Goal: Task Accomplishment & Management: Manage account settings

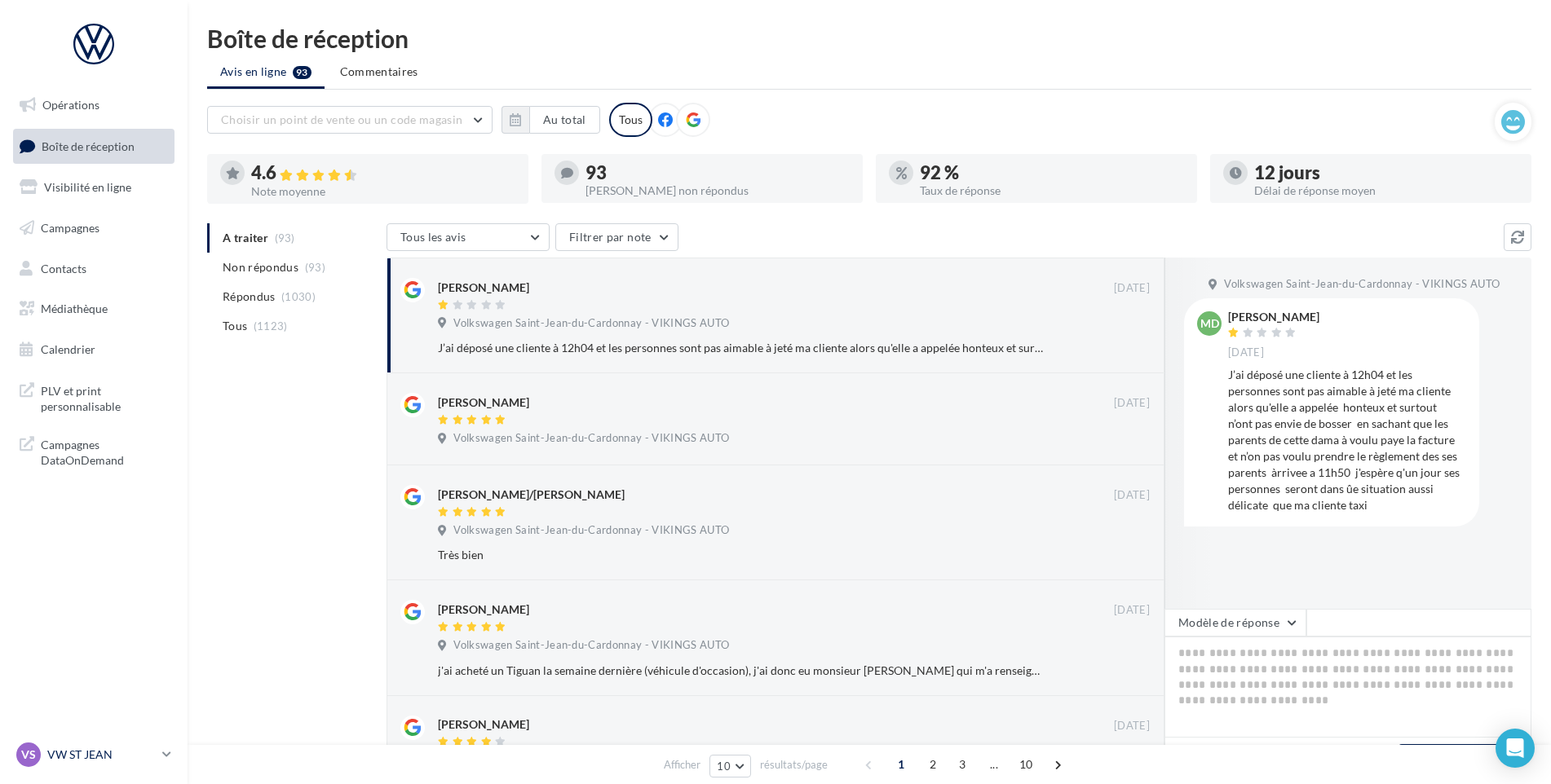
click at [106, 743] on div "VS VW ST JEAN vw-stj-vau" at bounding box center [86, 754] width 140 height 24
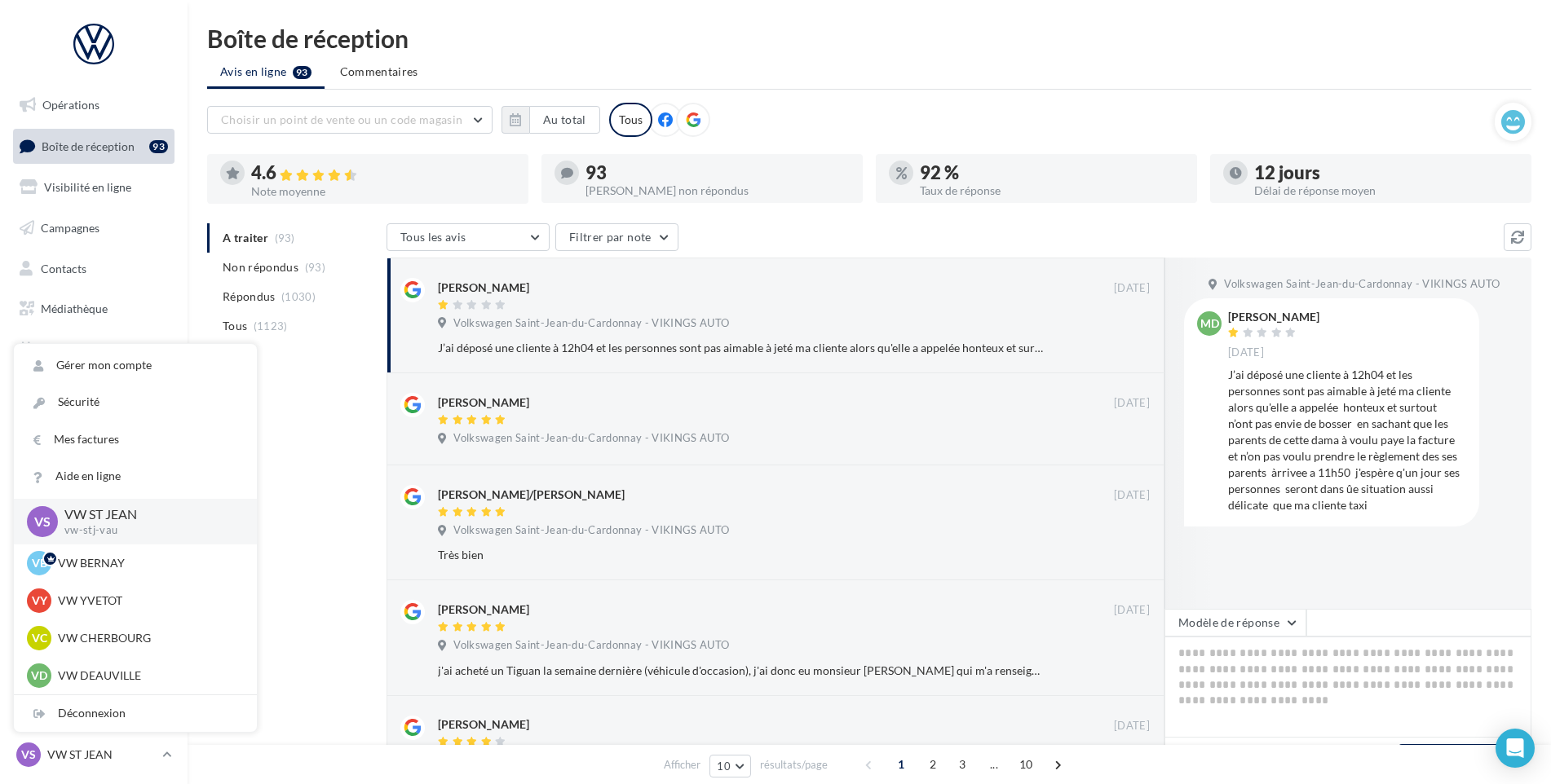
click at [1222, 420] on div "MD [PERSON_NAME] [DATE] J’ai déposé une cliente à 12h04 et les personnes sont p…" at bounding box center [1332, 411] width 269 height 201
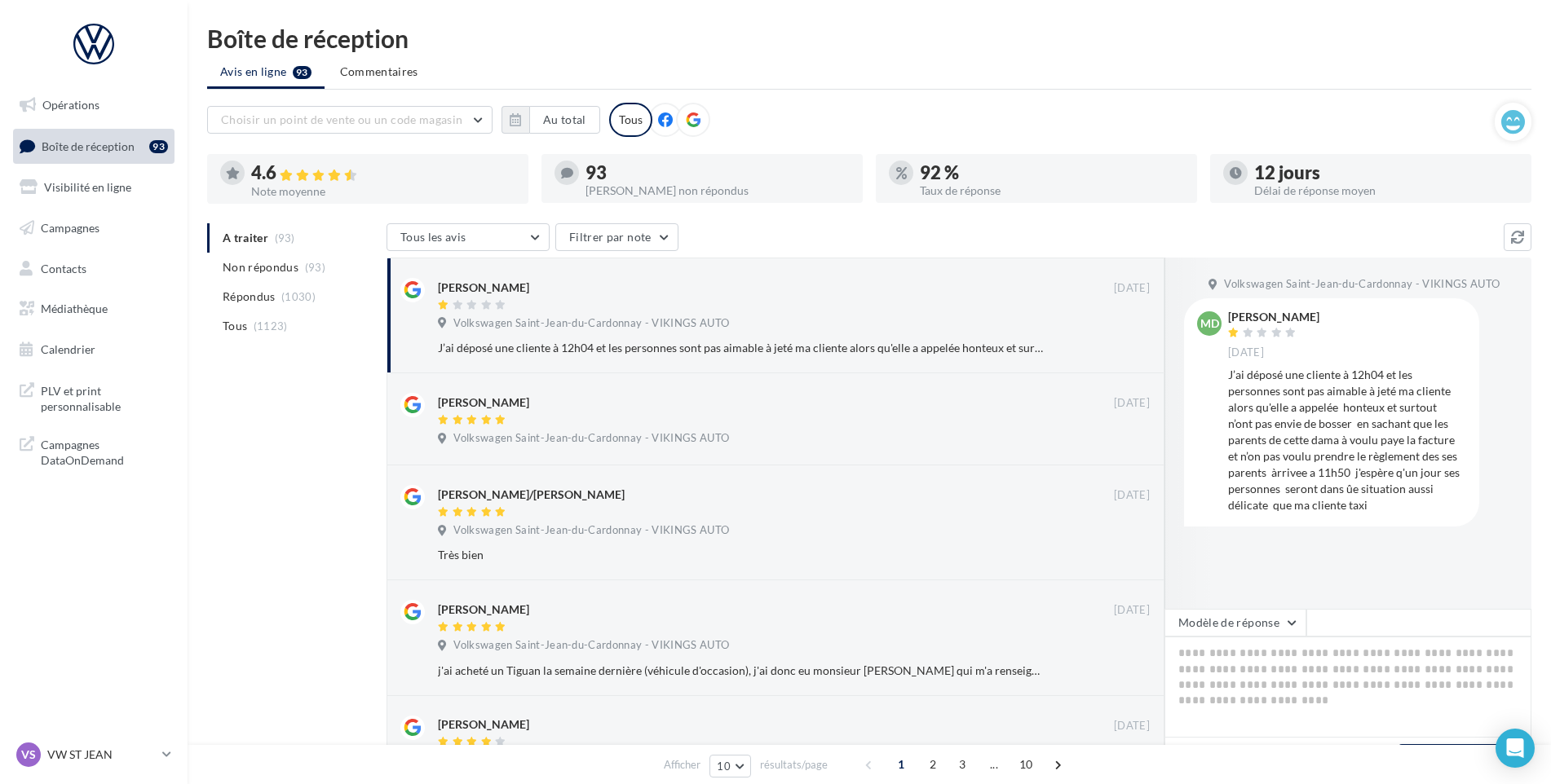
drag, startPoint x: 1312, startPoint y: 317, endPoint x: 1269, endPoint y: 321, distance: 43.2
click at [1269, 321] on div "[PERSON_NAME] [DATE]" at bounding box center [1347, 335] width 238 height 48
drag, startPoint x: 1269, startPoint y: 321, endPoint x: 1361, endPoint y: 336, distance: 93.2
click at [1371, 337] on div "[PERSON_NAME] [DATE]" at bounding box center [1347, 335] width 238 height 48
drag, startPoint x: 1267, startPoint y: 318, endPoint x: 1300, endPoint y: 318, distance: 33.0
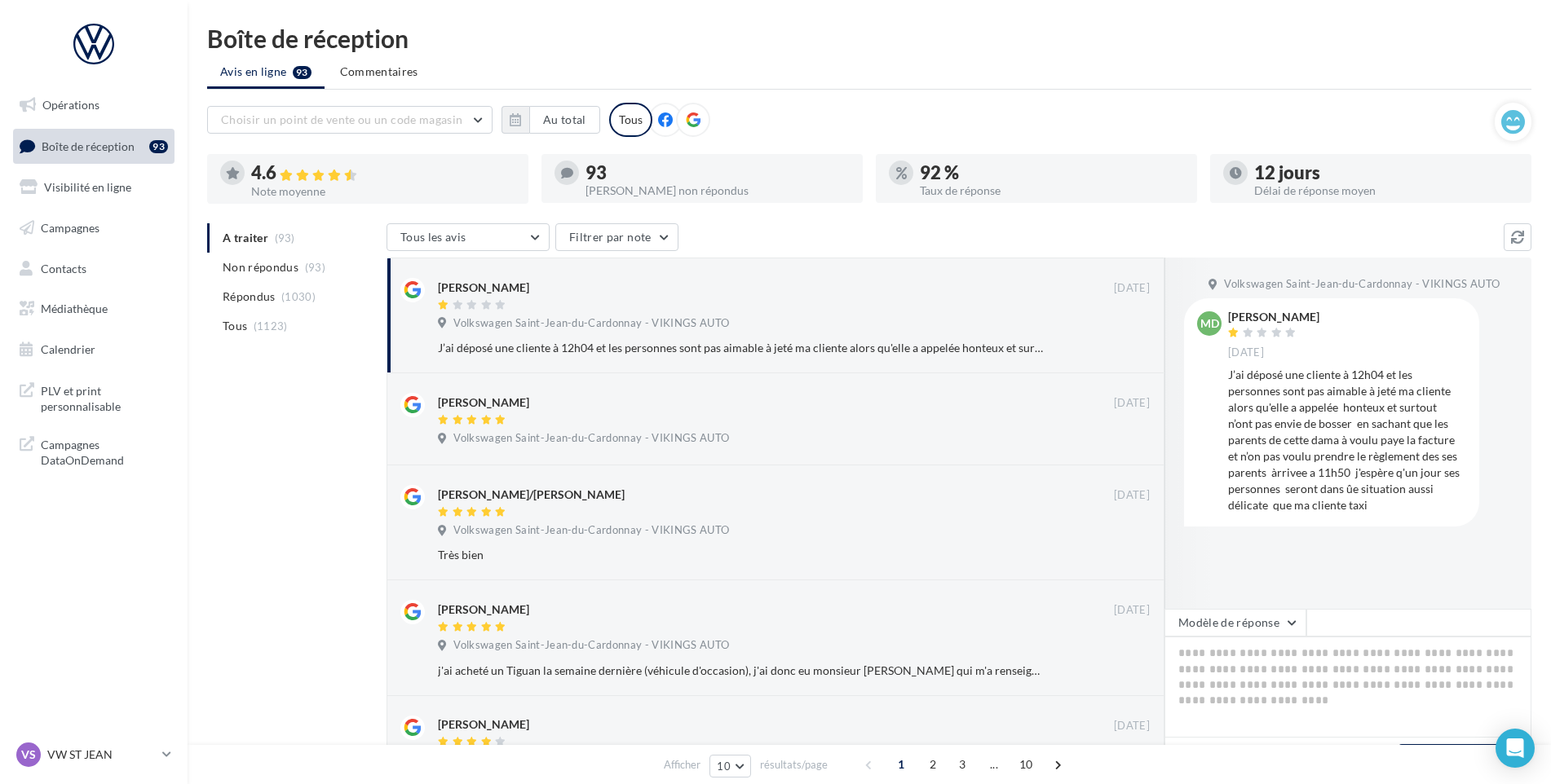
click at [1300, 318] on div "[PERSON_NAME]" at bounding box center [1273, 317] width 91 height 12
copy div "Decaen"
click at [614, 440] on span "Volkswagen Saint-Jean-du-Cardonnay - VIKINGS AUTO" at bounding box center [590, 438] width 275 height 14
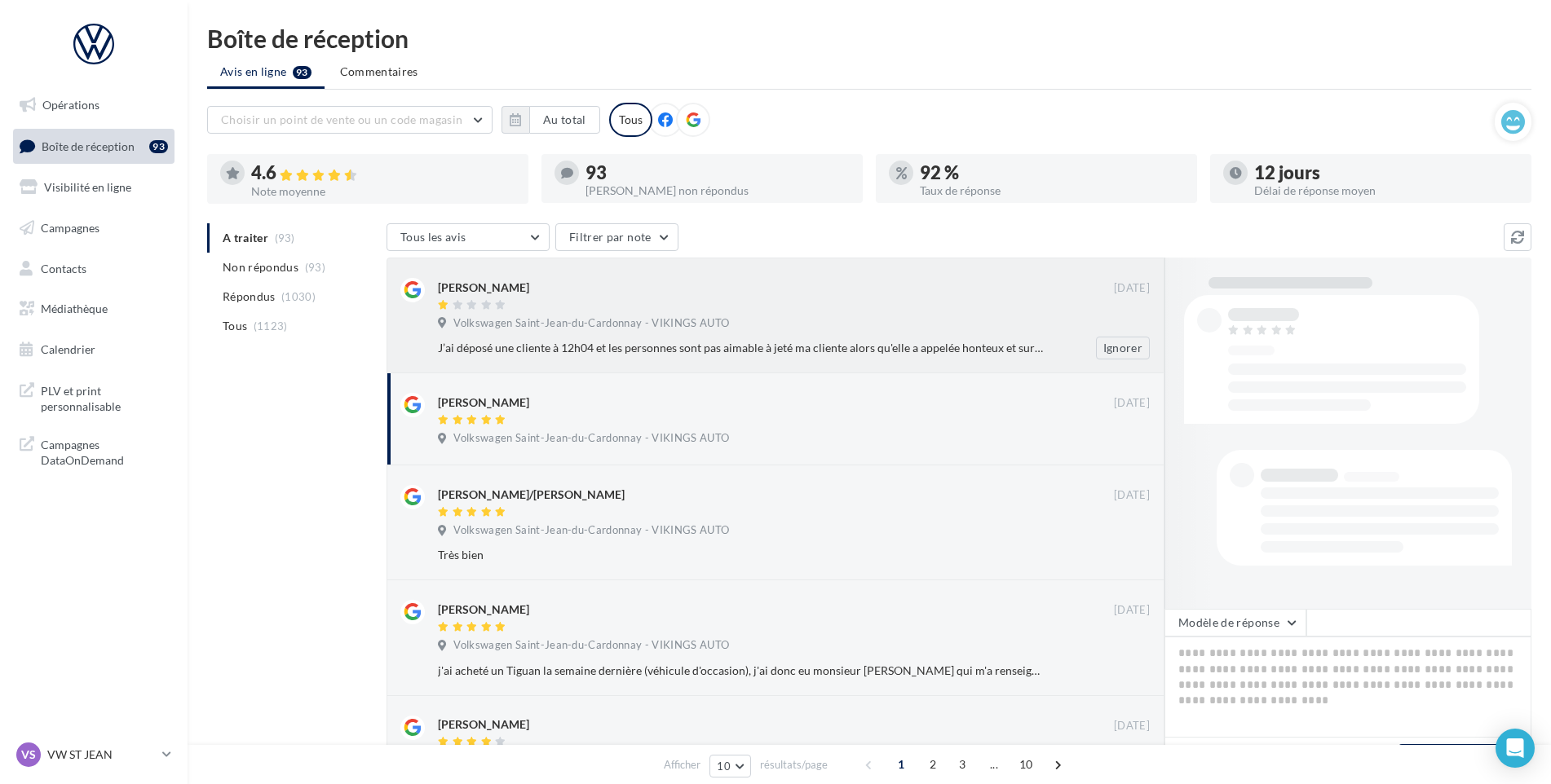
click at [665, 328] on span "Volkswagen Saint-Jean-du-Cardonnay - VIKINGS AUTO" at bounding box center [590, 324] width 275 height 14
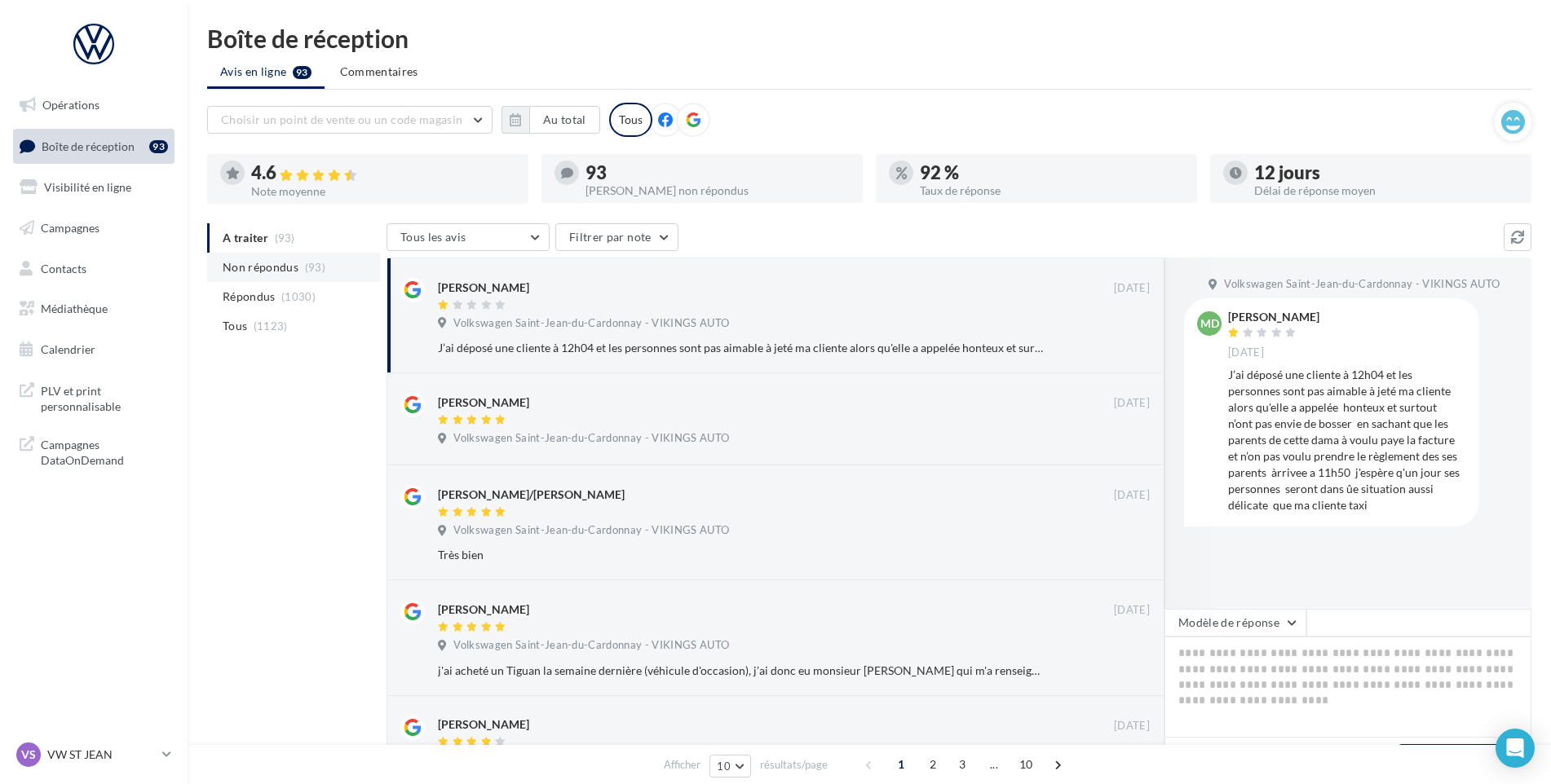
click at [333, 268] on li "Non répondus (93)" at bounding box center [294, 267] width 173 height 30
click at [277, 246] on li "A traiter (93)" at bounding box center [294, 238] width 173 height 30
click at [1104, 349] on button "Ignorer" at bounding box center [1122, 347] width 54 height 23
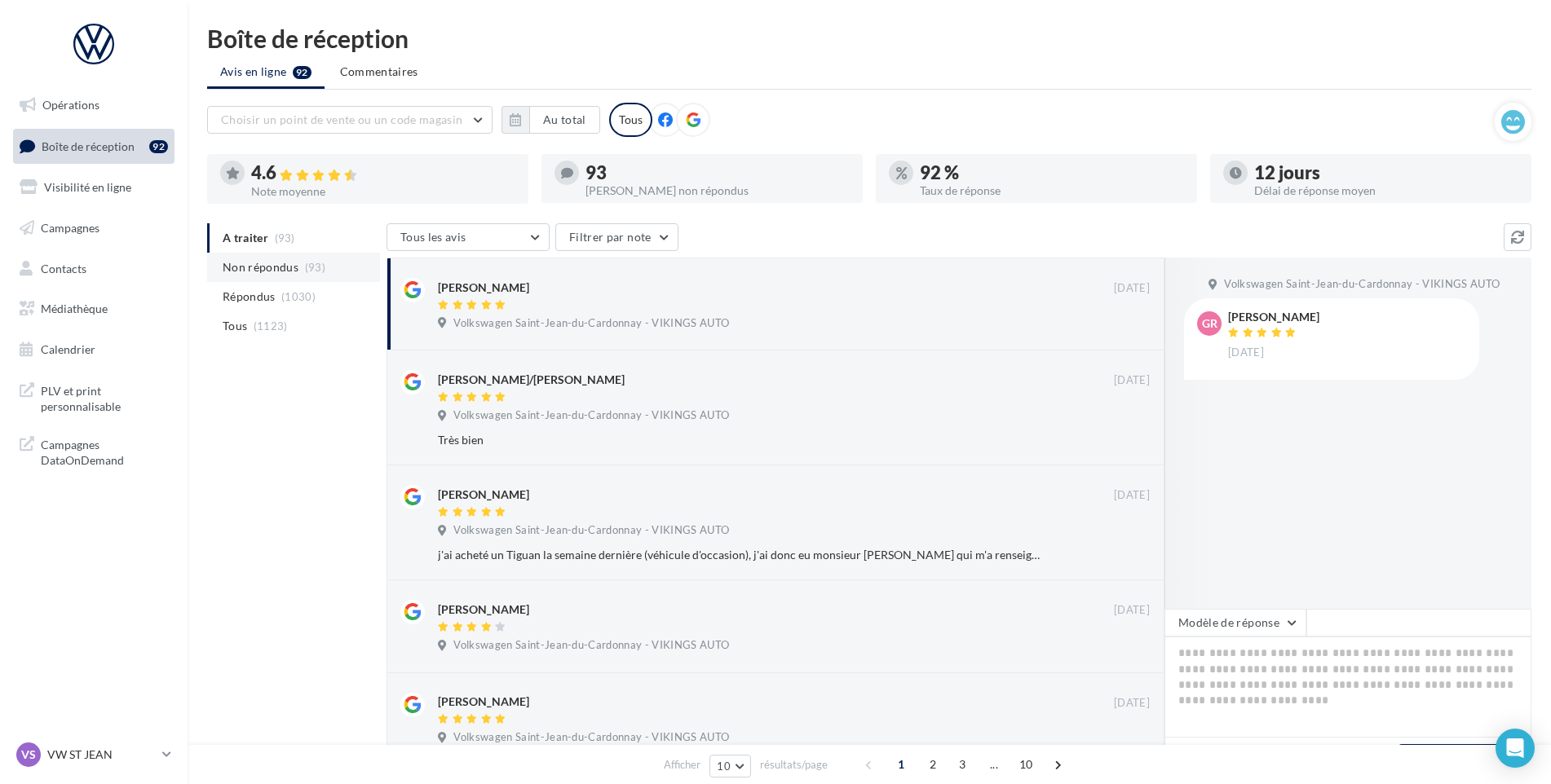
click at [309, 272] on span "(93)" at bounding box center [315, 267] width 21 height 13
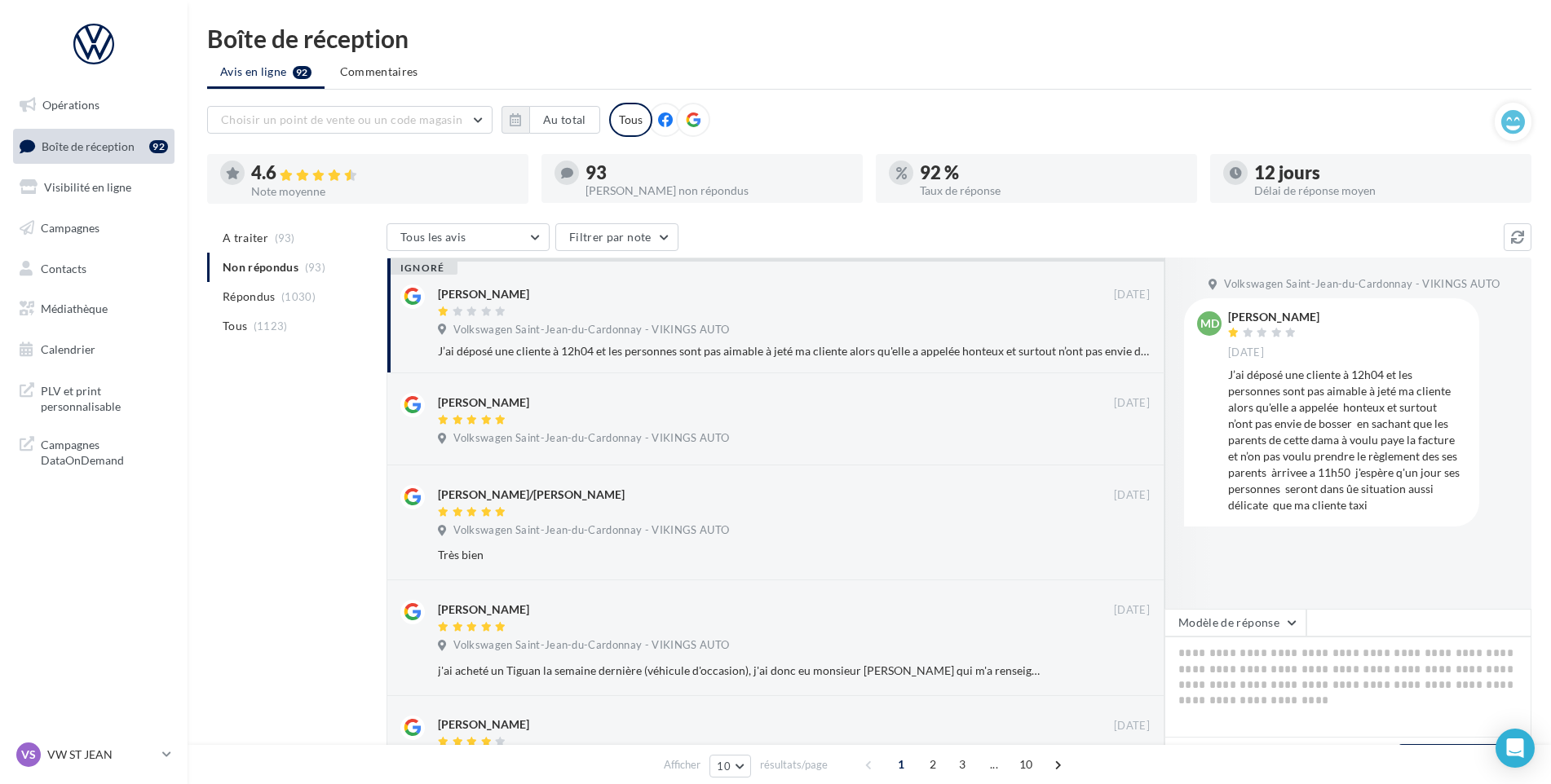
click at [414, 269] on div "ignoré" at bounding box center [422, 268] width 70 height 13
click at [559, 293] on div "[PERSON_NAME]" at bounding box center [775, 292] width 676 height 17
drag, startPoint x: 683, startPoint y: 305, endPoint x: 560, endPoint y: 313, distance: 123.3
click at [560, 313] on div at bounding box center [775, 312] width 676 height 14
click at [500, 417] on div at bounding box center [474, 420] width 72 height 12
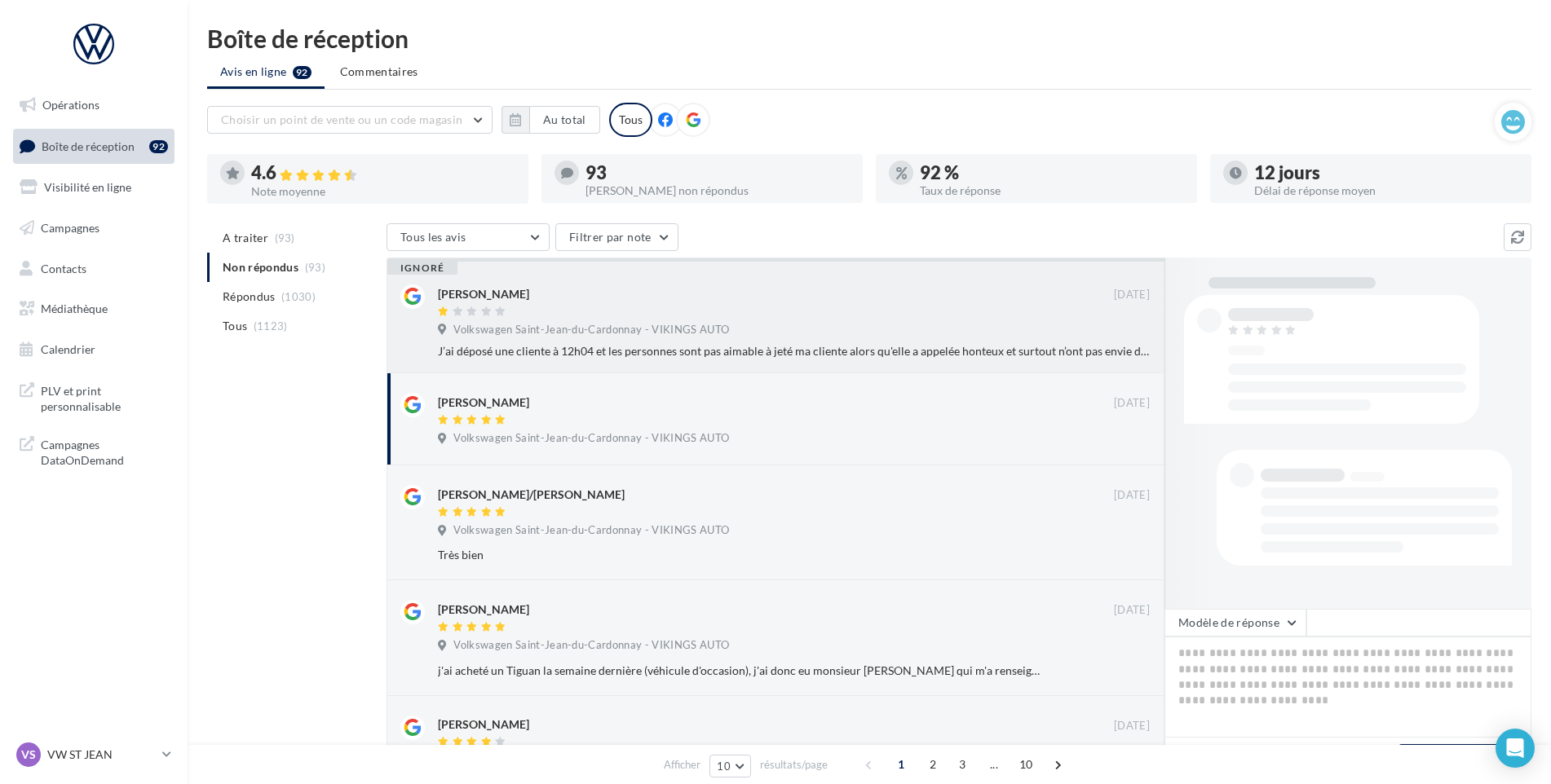
click at [503, 328] on span "Volkswagen Saint-Jean-du-Cardonnay - VIKINGS AUTO" at bounding box center [590, 330] width 275 height 14
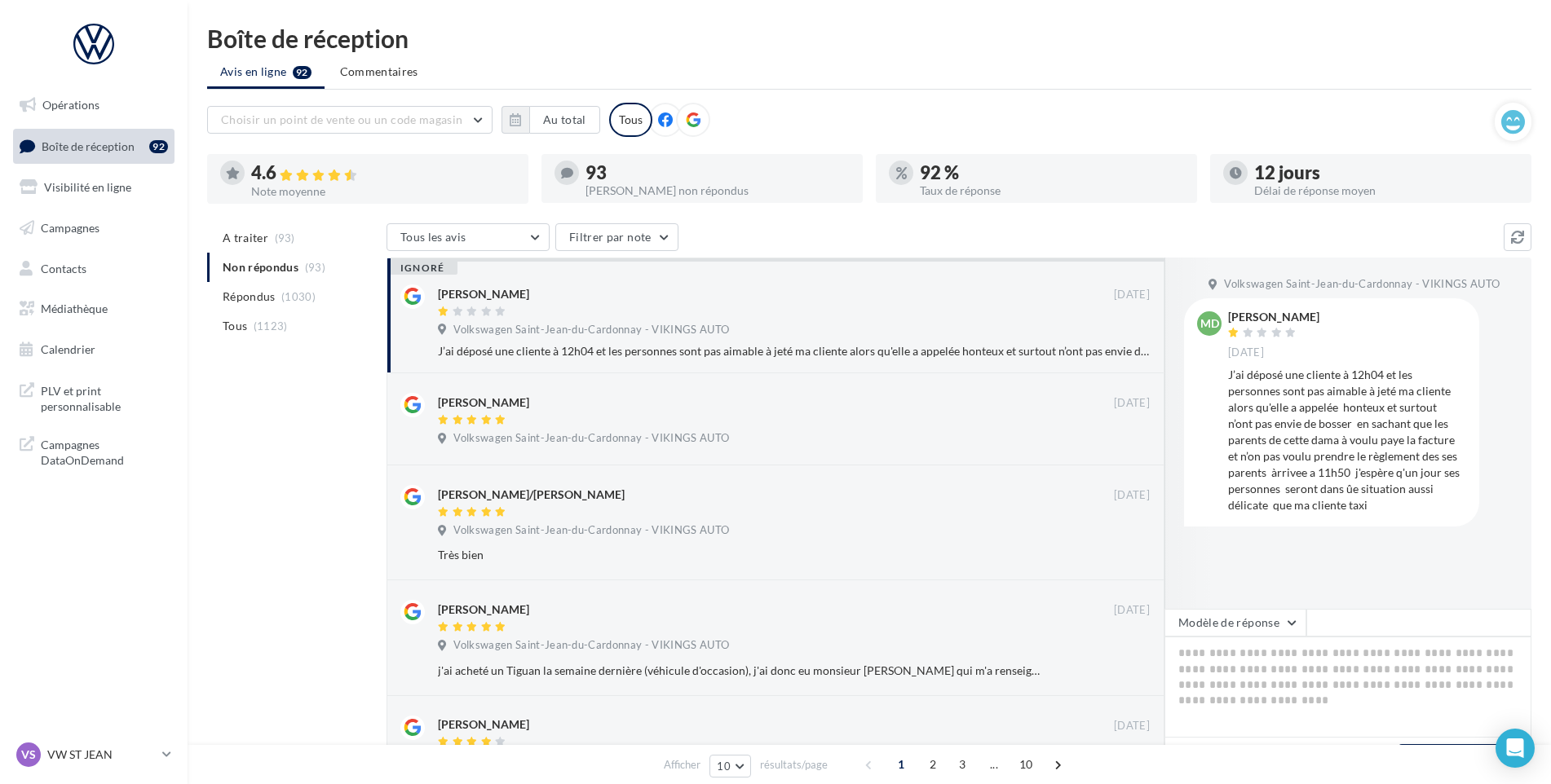
click at [418, 265] on div "ignoré" at bounding box center [422, 268] width 70 height 13
click at [1113, 339] on div "Volkswagen Saint-Jean-du-Cardonnay - VIKINGS AUTO" at bounding box center [793, 332] width 712 height 18
click at [435, 265] on div "ignoré" at bounding box center [422, 268] width 70 height 13
click at [1267, 314] on div "[PERSON_NAME]" at bounding box center [1273, 317] width 91 height 12
click at [300, 244] on li "A traiter (93)" at bounding box center [294, 238] width 173 height 30
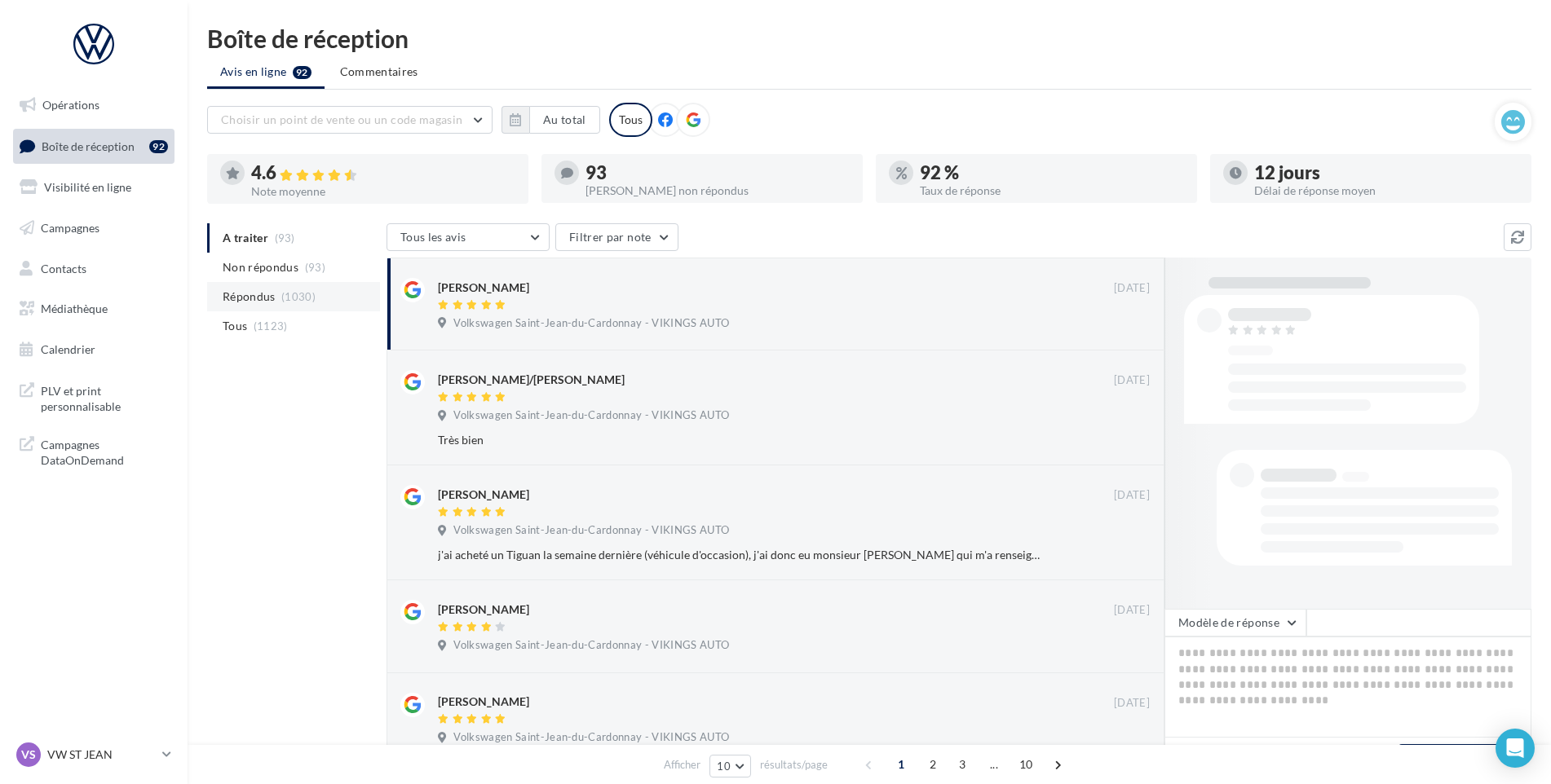
click at [289, 300] on span "(1030)" at bounding box center [299, 297] width 34 height 13
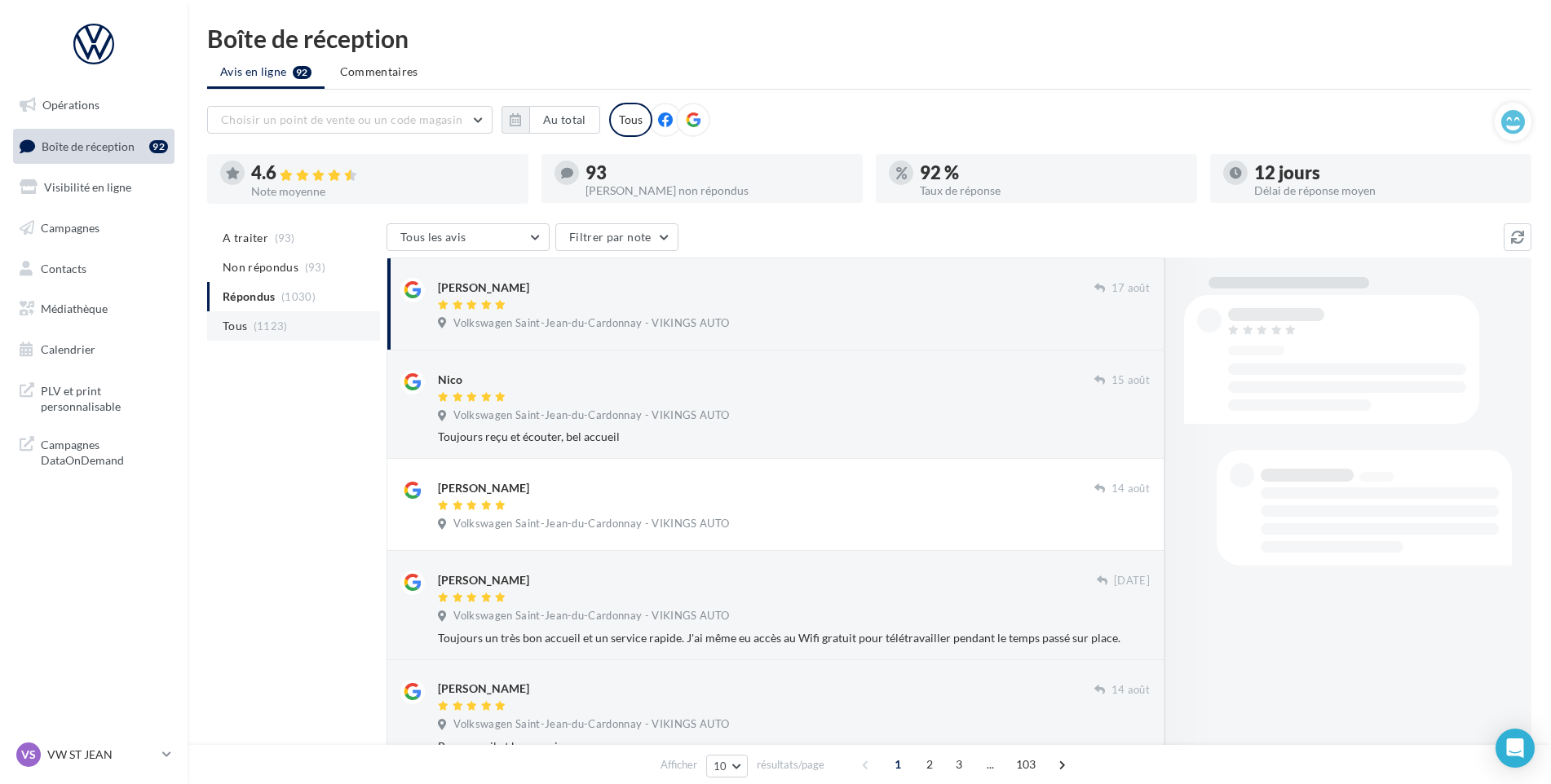
click at [282, 317] on li "Tous (1123)" at bounding box center [294, 326] width 173 height 30
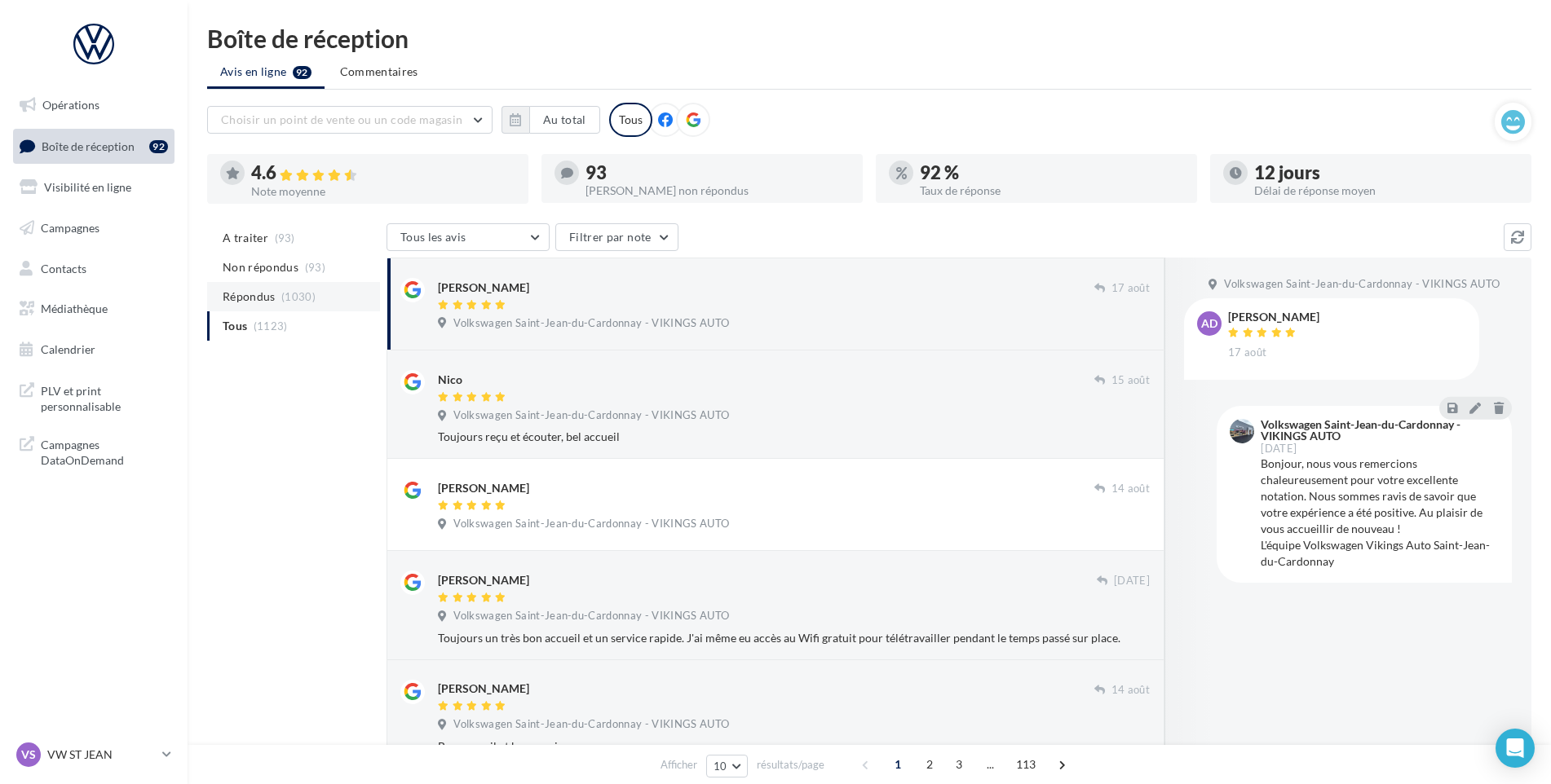
click at [278, 291] on li "Répondus (1030)" at bounding box center [294, 297] width 173 height 30
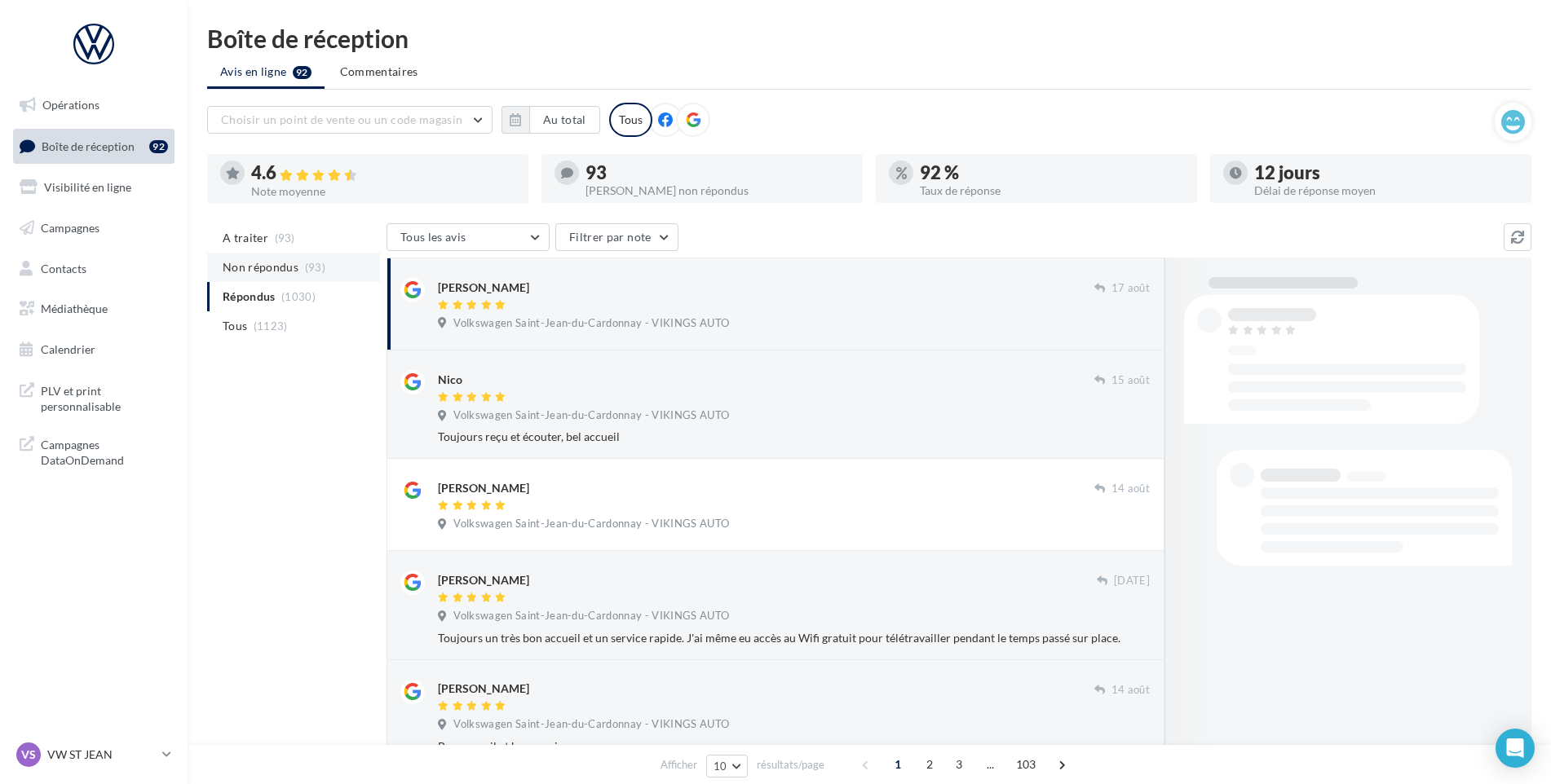
click at [277, 275] on span "Non répondus" at bounding box center [261, 267] width 76 height 16
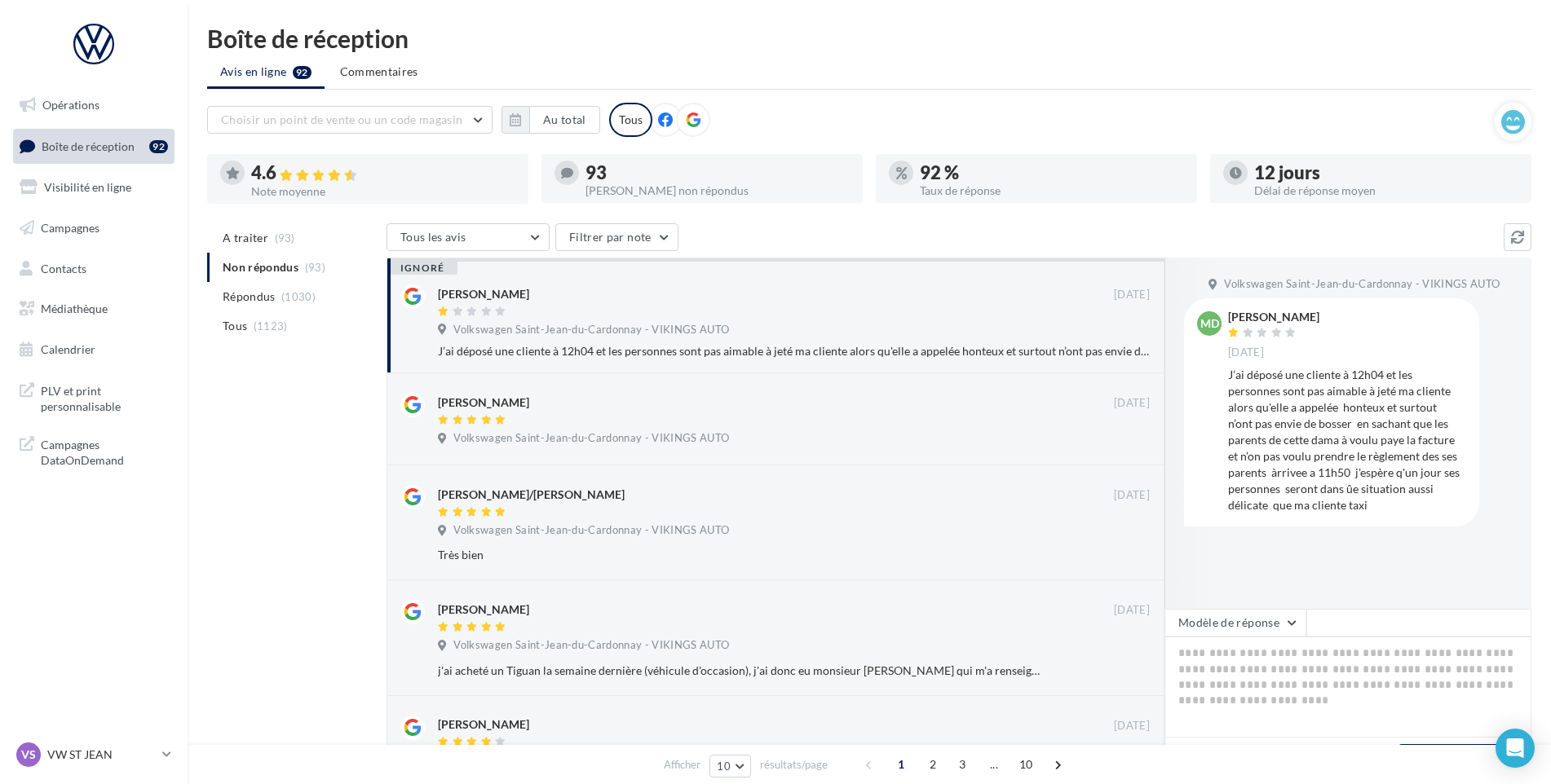
click at [423, 271] on div "ignoré" at bounding box center [422, 268] width 70 height 13
click at [522, 317] on div at bounding box center [775, 312] width 676 height 14
click at [1523, 228] on button at bounding box center [1517, 237] width 28 height 28
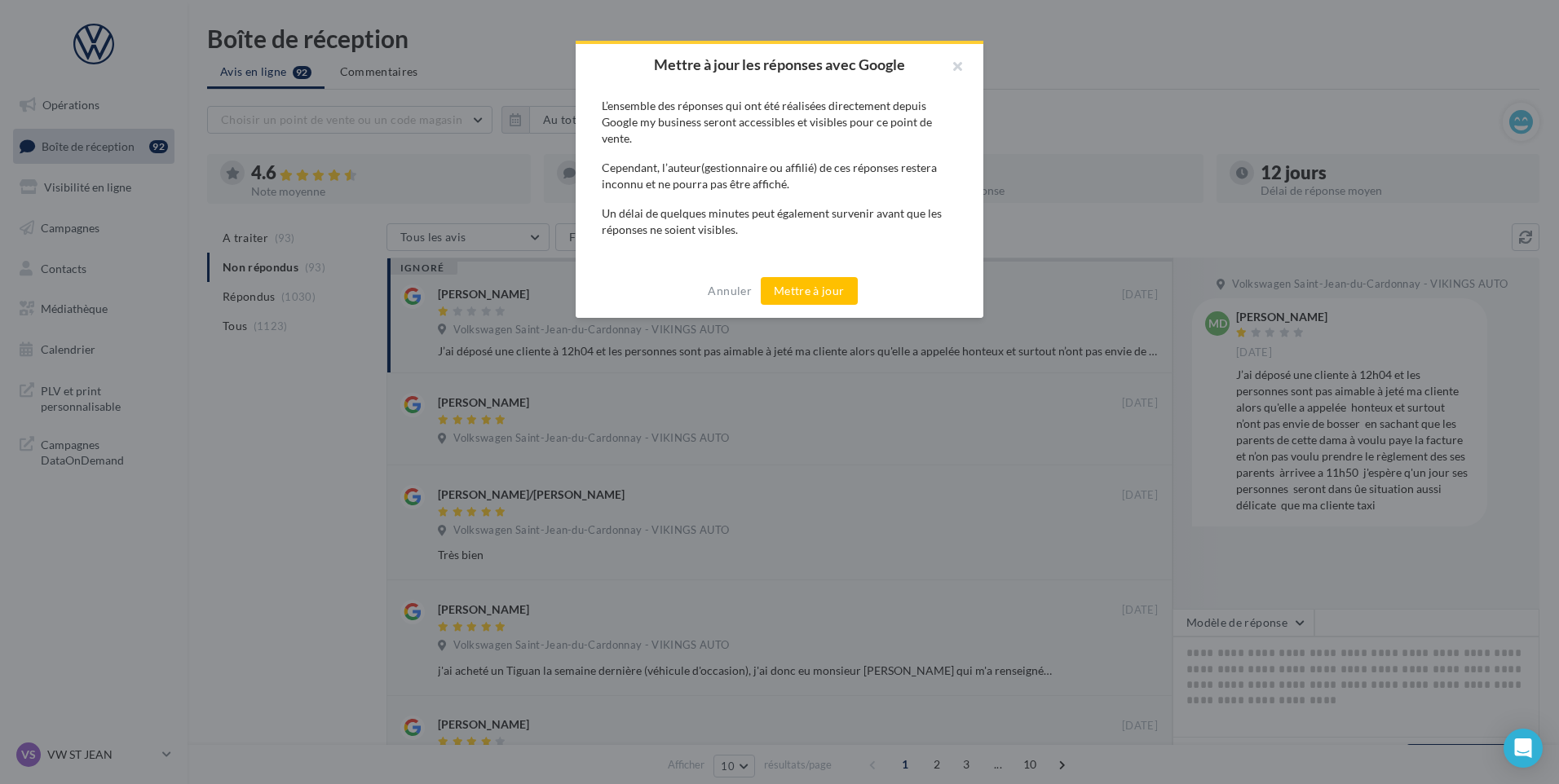
click at [773, 274] on div "Annuler Mettre à jour" at bounding box center [780, 291] width 408 height 54
click at [785, 288] on button "Mettre à jour" at bounding box center [809, 291] width 97 height 28
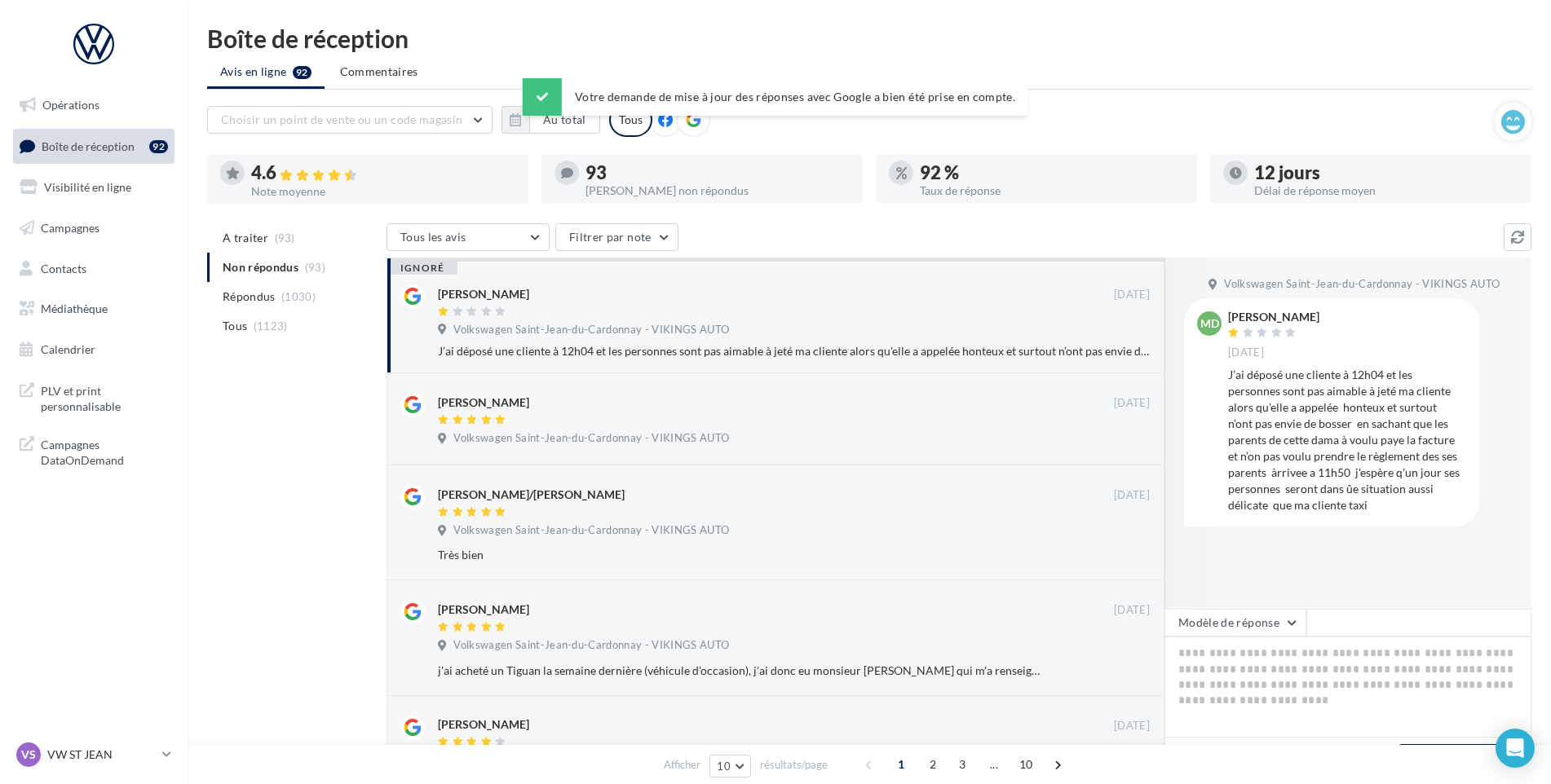
click at [439, 258] on div "ignoré" at bounding box center [775, 260] width 777 height 4
click at [433, 264] on div "ignoré" at bounding box center [422, 268] width 70 height 13
click at [285, 282] on li "Répondus (1030)" at bounding box center [294, 297] width 173 height 30
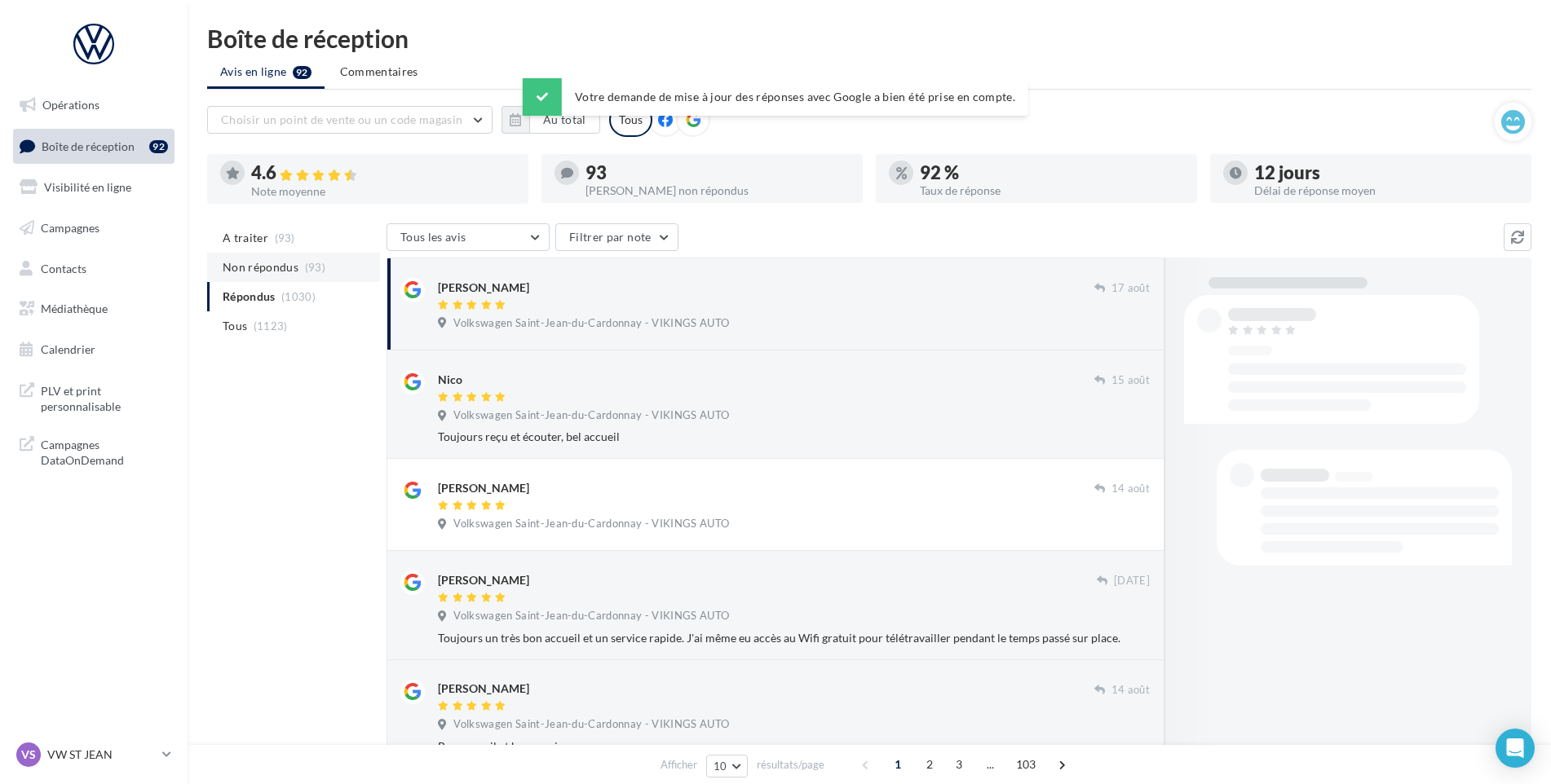
click at [282, 269] on span "Non répondus" at bounding box center [261, 267] width 76 height 16
click at [282, 269] on ul "A traiter (93) Non répondus (93) Répondus (1030) Tous (1123)" at bounding box center [294, 282] width 173 height 117
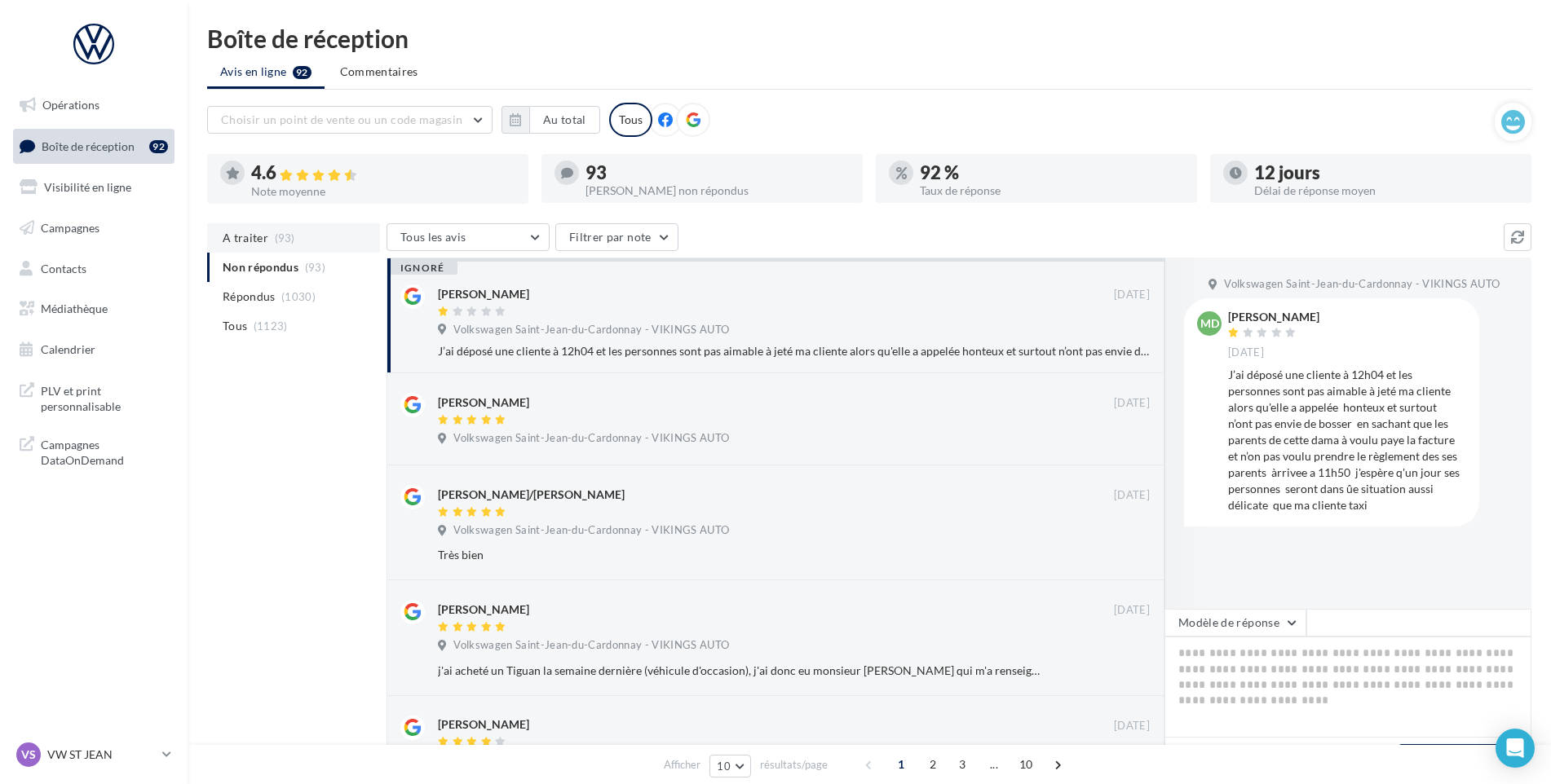
drag, startPoint x: 282, startPoint y: 269, endPoint x: 269, endPoint y: 244, distance: 28.2
click at [269, 244] on li "A traiter (93)" at bounding box center [294, 238] width 173 height 30
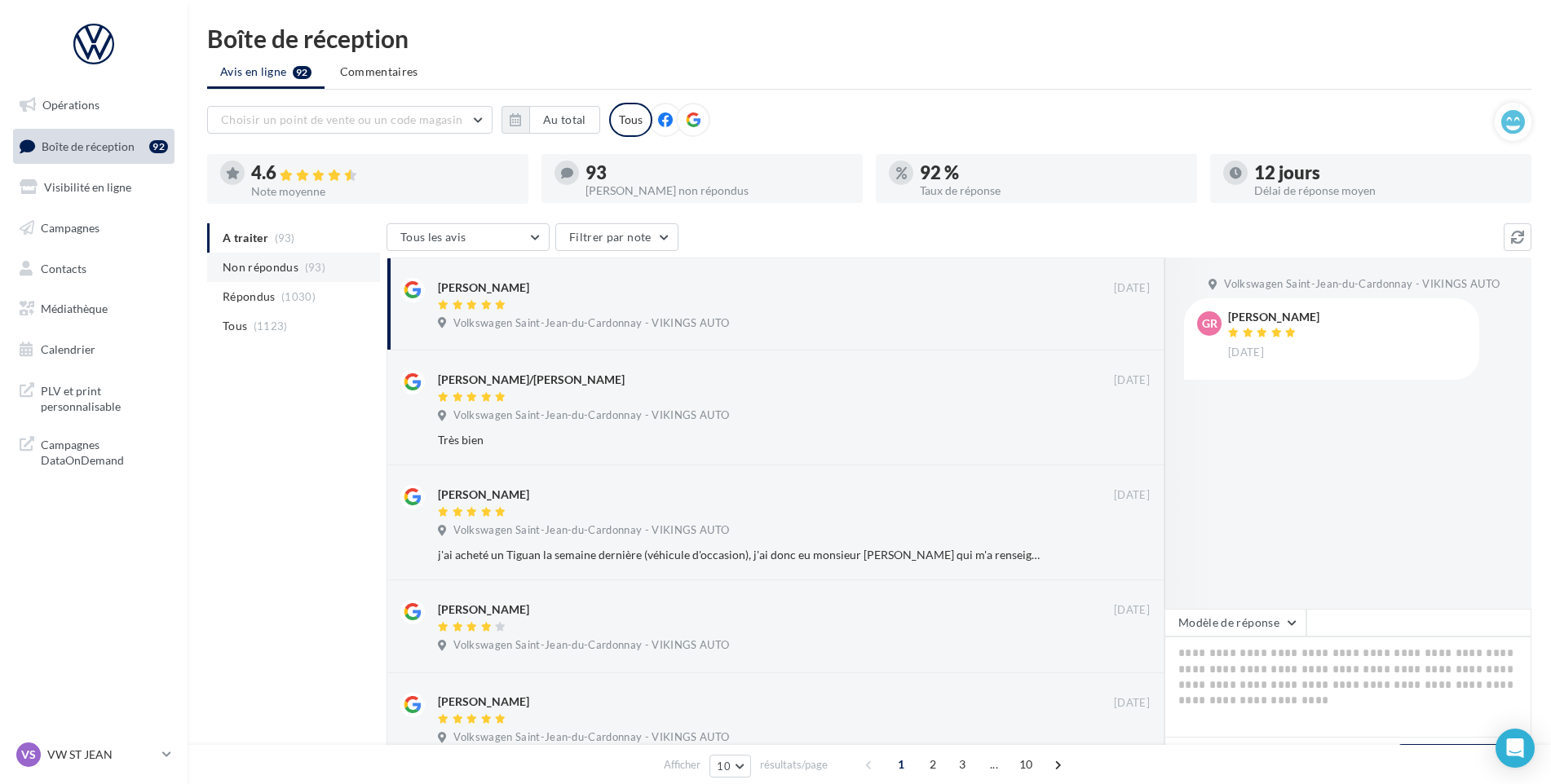
click at [309, 275] on li "Non répondus (93)" at bounding box center [294, 267] width 173 height 30
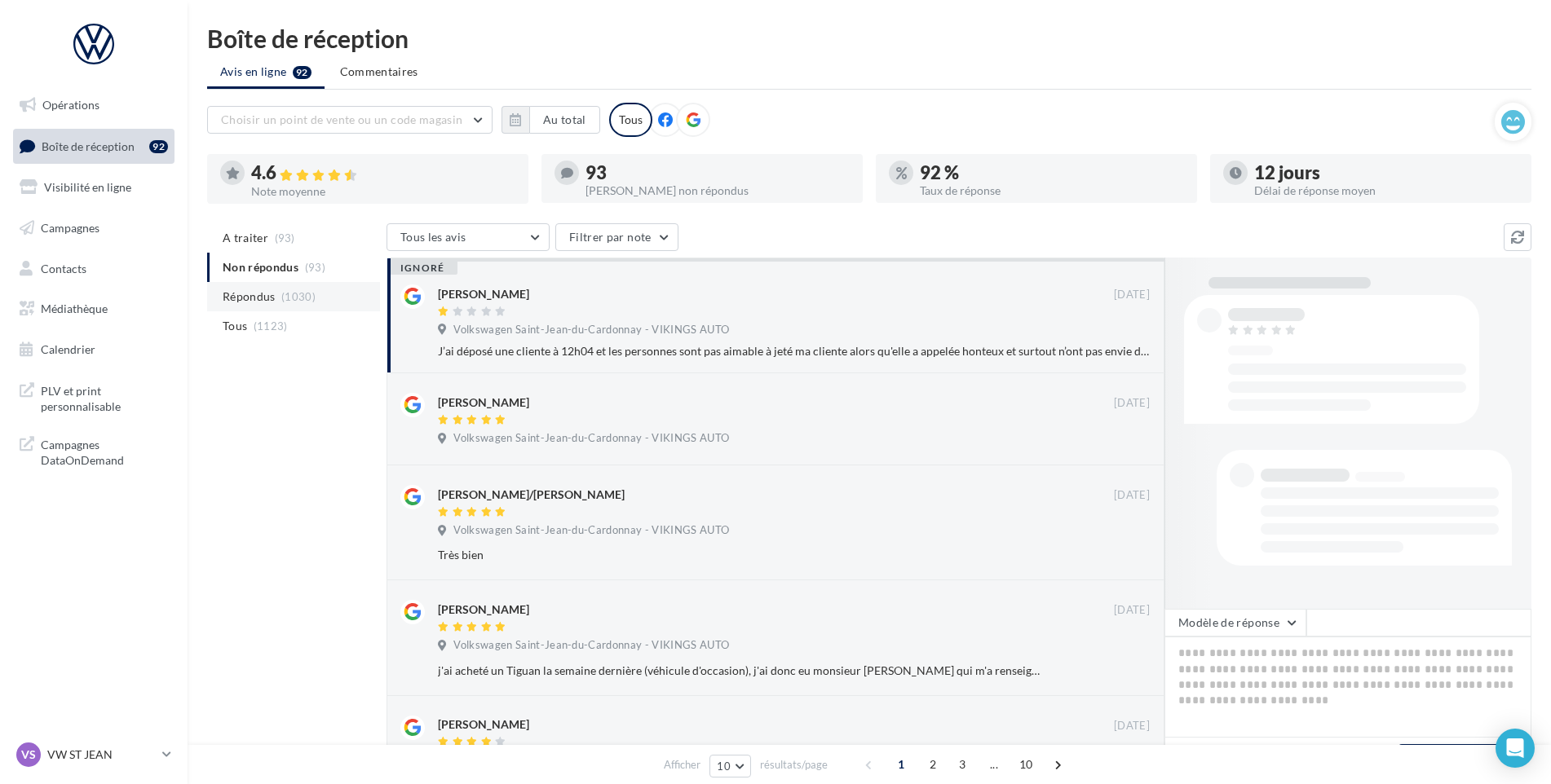
click at [299, 297] on span "(1030)" at bounding box center [299, 297] width 34 height 13
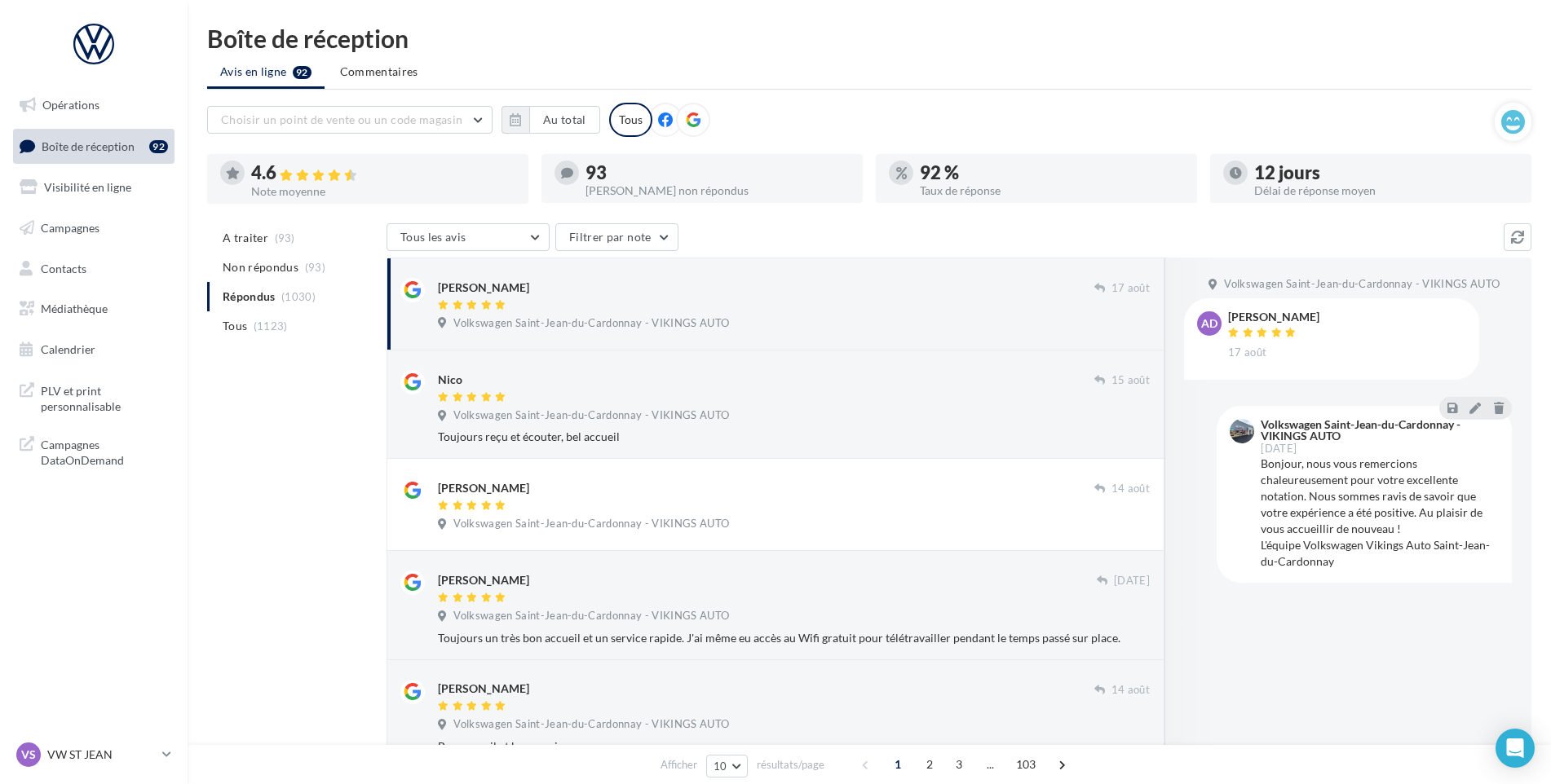
click at [300, 285] on ul "A traiter (93) Non répondus (93) Répondus (1030) Tous (1123)" at bounding box center [294, 282] width 173 height 117
click at [300, 275] on li "Non répondus (93)" at bounding box center [294, 267] width 173 height 30
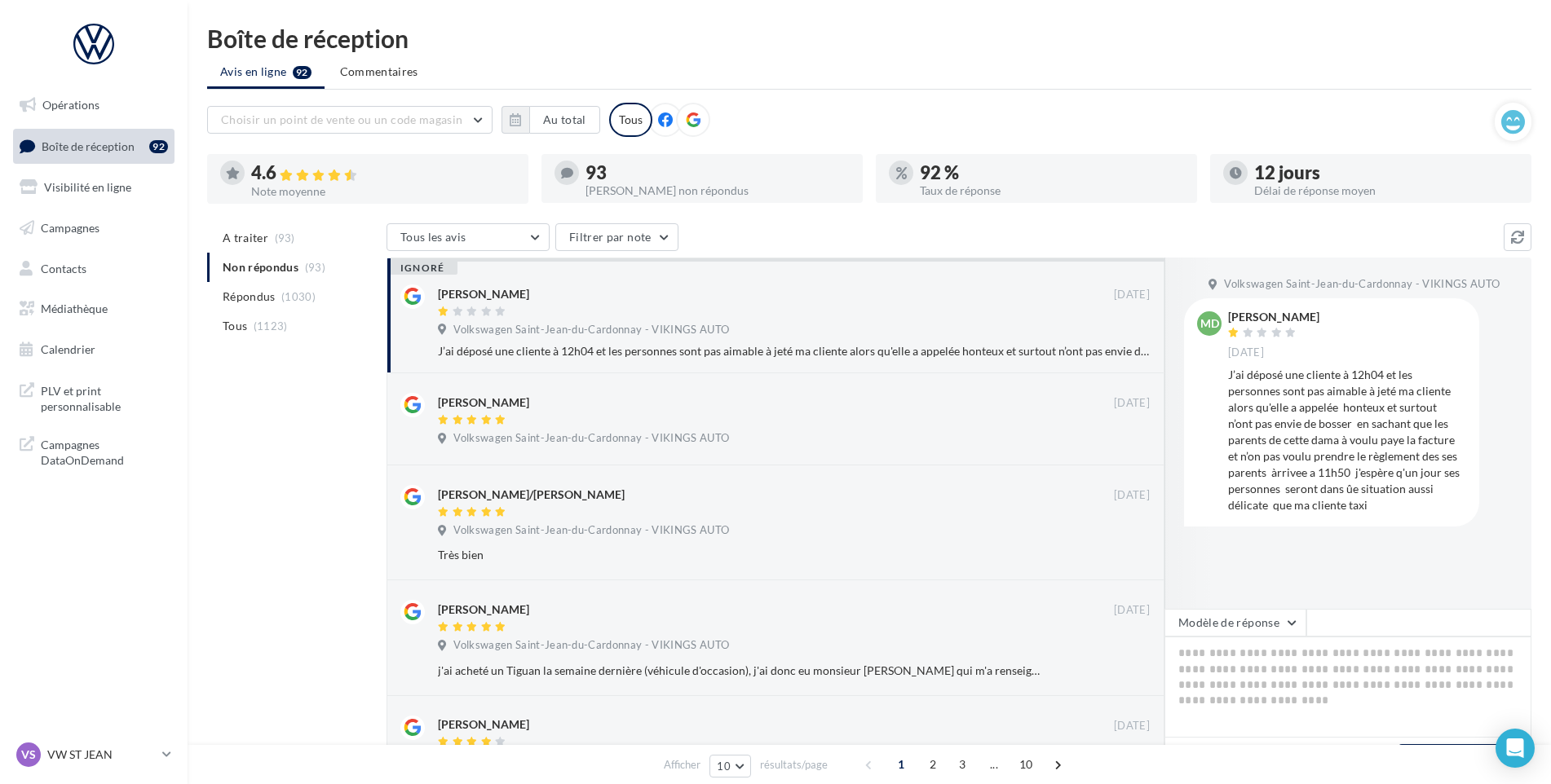
click at [439, 264] on div "ignoré" at bounding box center [422, 268] width 70 height 13
click at [411, 264] on div "ignoré" at bounding box center [422, 268] width 70 height 13
click at [427, 365] on div "ignoré [PERSON_NAME] [DATE] Volkswagen Saint-Jean-du-Cardonnay - VIKINGS AUTO J…" at bounding box center [775, 316] width 778 height 115
click at [1534, 237] on div "Boîte de réception Avis en ligne 92 Commentaires Choisir un point de vente ou u…" at bounding box center [869, 695] width 1363 height 1337
click at [1523, 237] on icon at bounding box center [1517, 237] width 13 height 13
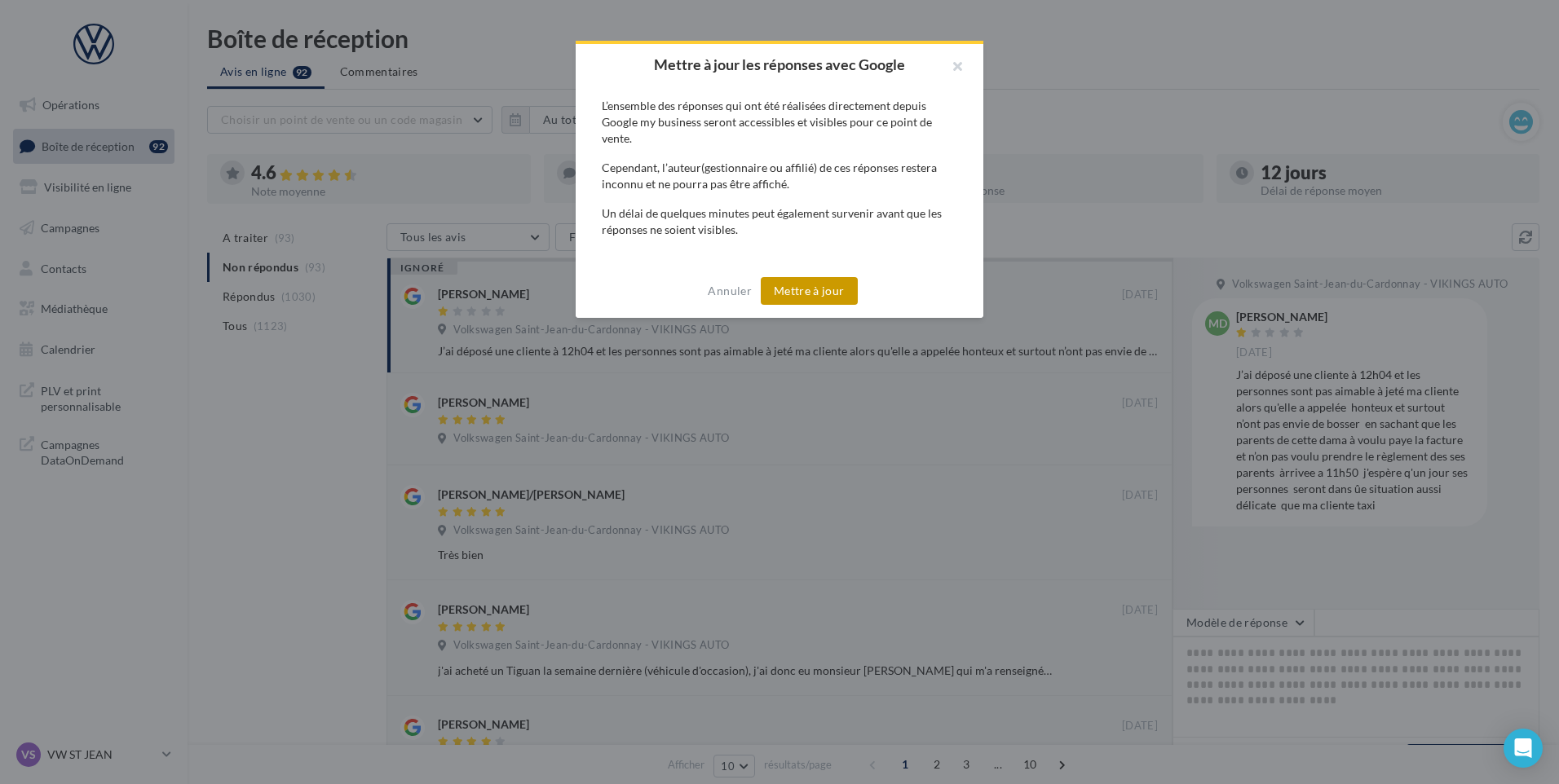
click at [791, 287] on button "Mettre à jour" at bounding box center [809, 291] width 97 height 28
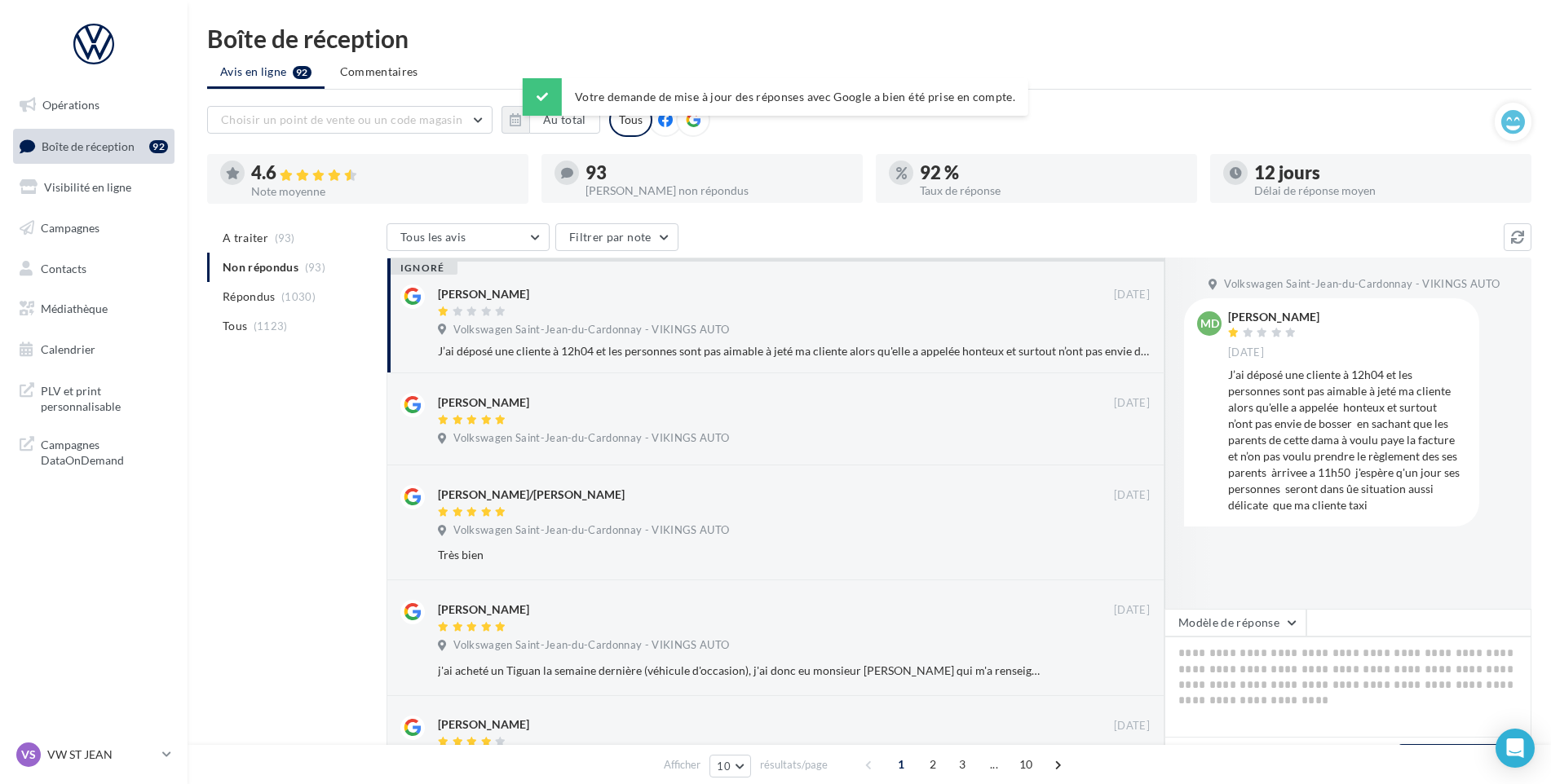
click at [439, 262] on div "ignoré" at bounding box center [422, 268] width 70 height 13
click at [299, 286] on li "Répondus (1030)" at bounding box center [294, 297] width 173 height 30
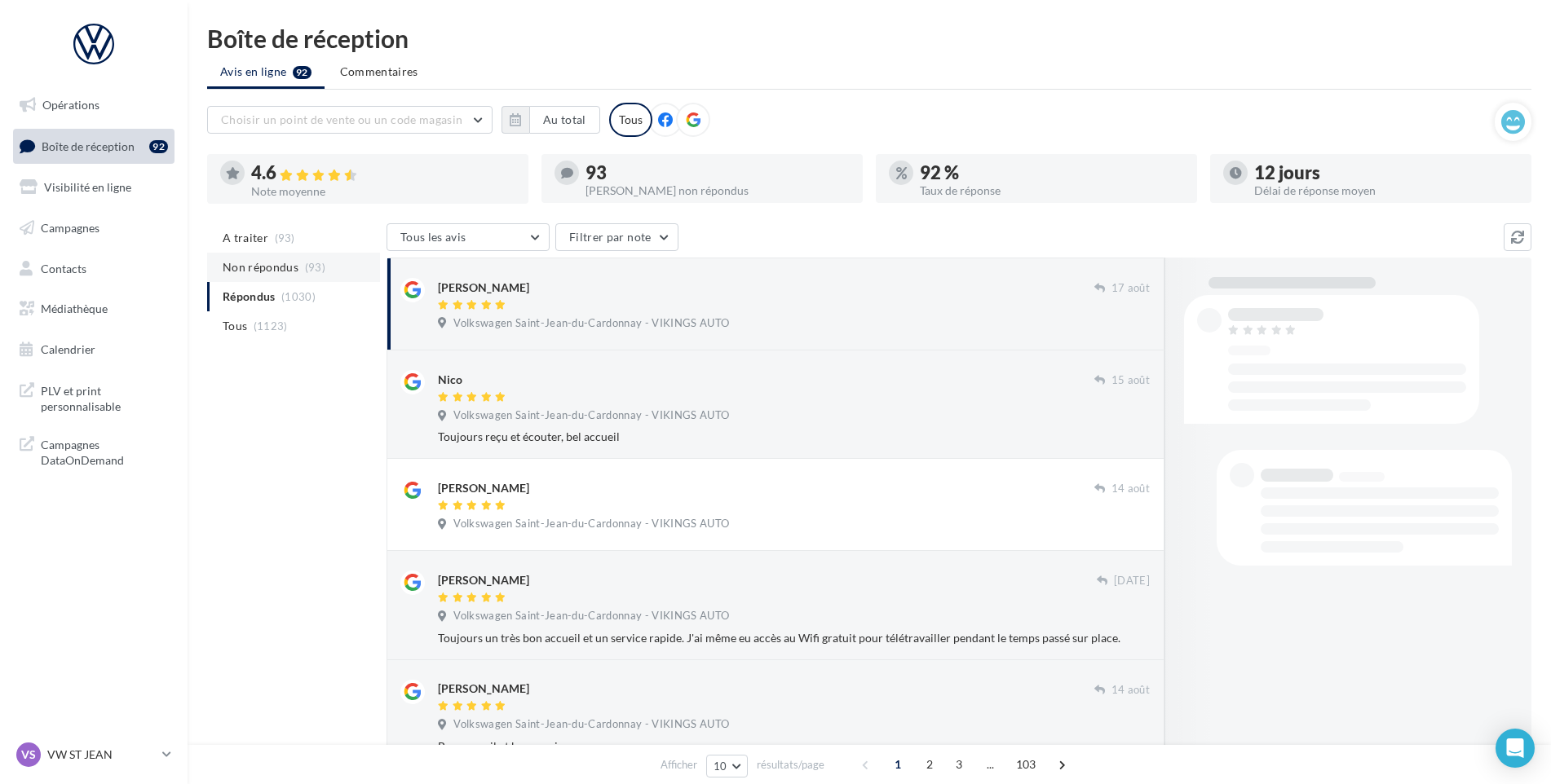
click at [299, 268] on li "Non répondus (93)" at bounding box center [294, 267] width 173 height 30
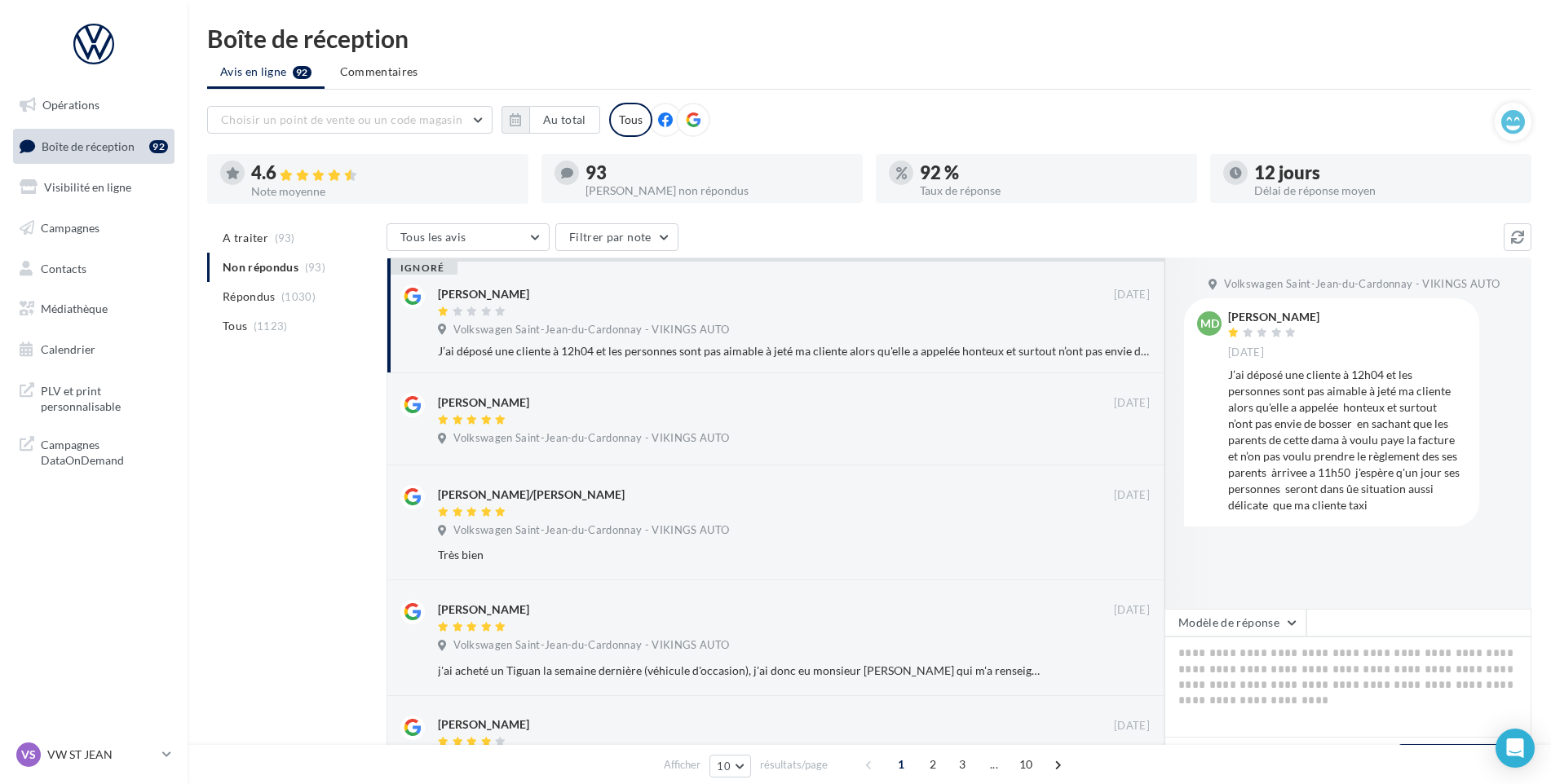
click at [429, 269] on div "ignoré" at bounding box center [422, 268] width 70 height 13
click at [224, 233] on span "A traiter" at bounding box center [245, 238] width 46 height 16
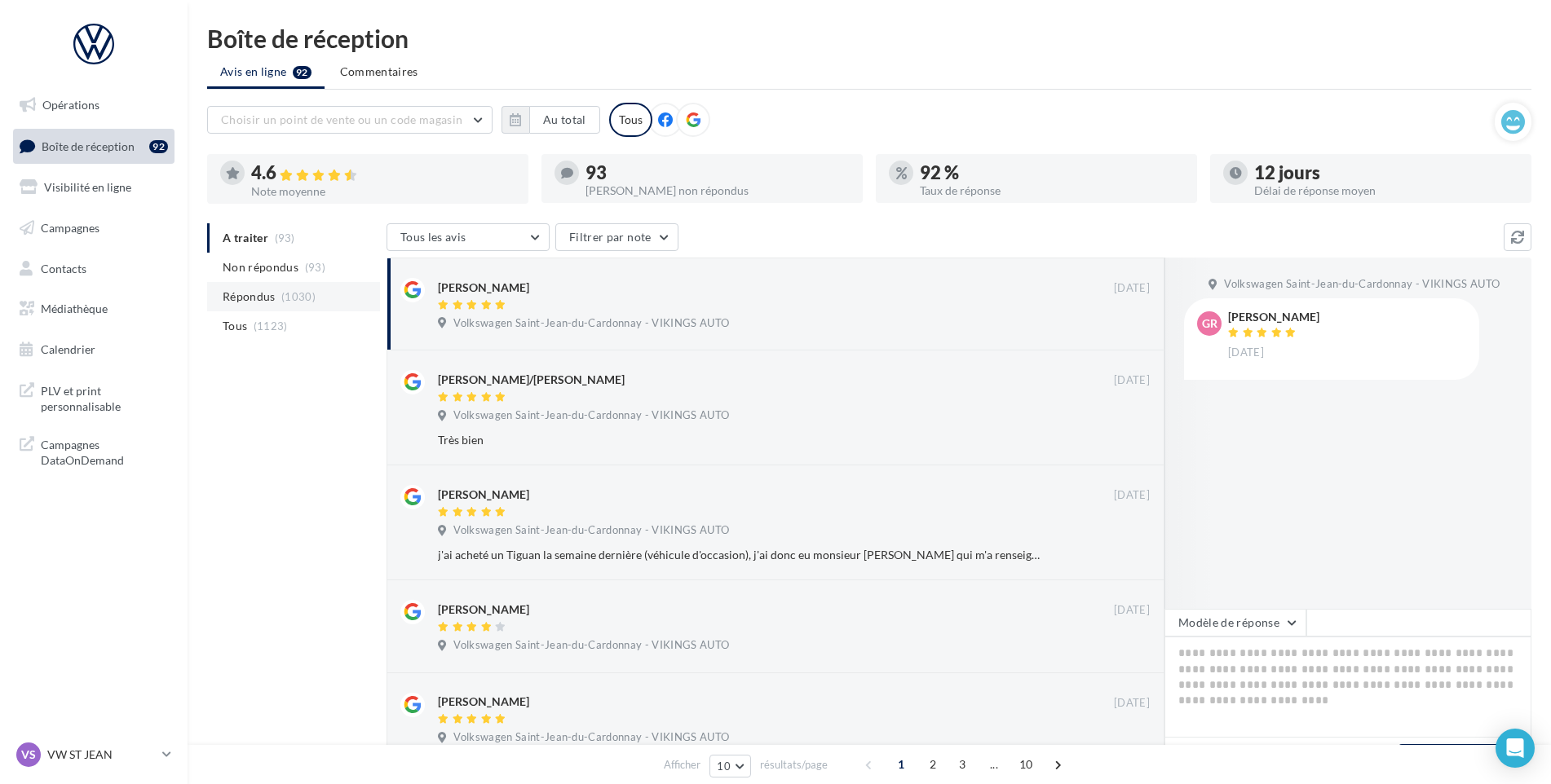
click at [292, 292] on span "(1030)" at bounding box center [299, 297] width 34 height 13
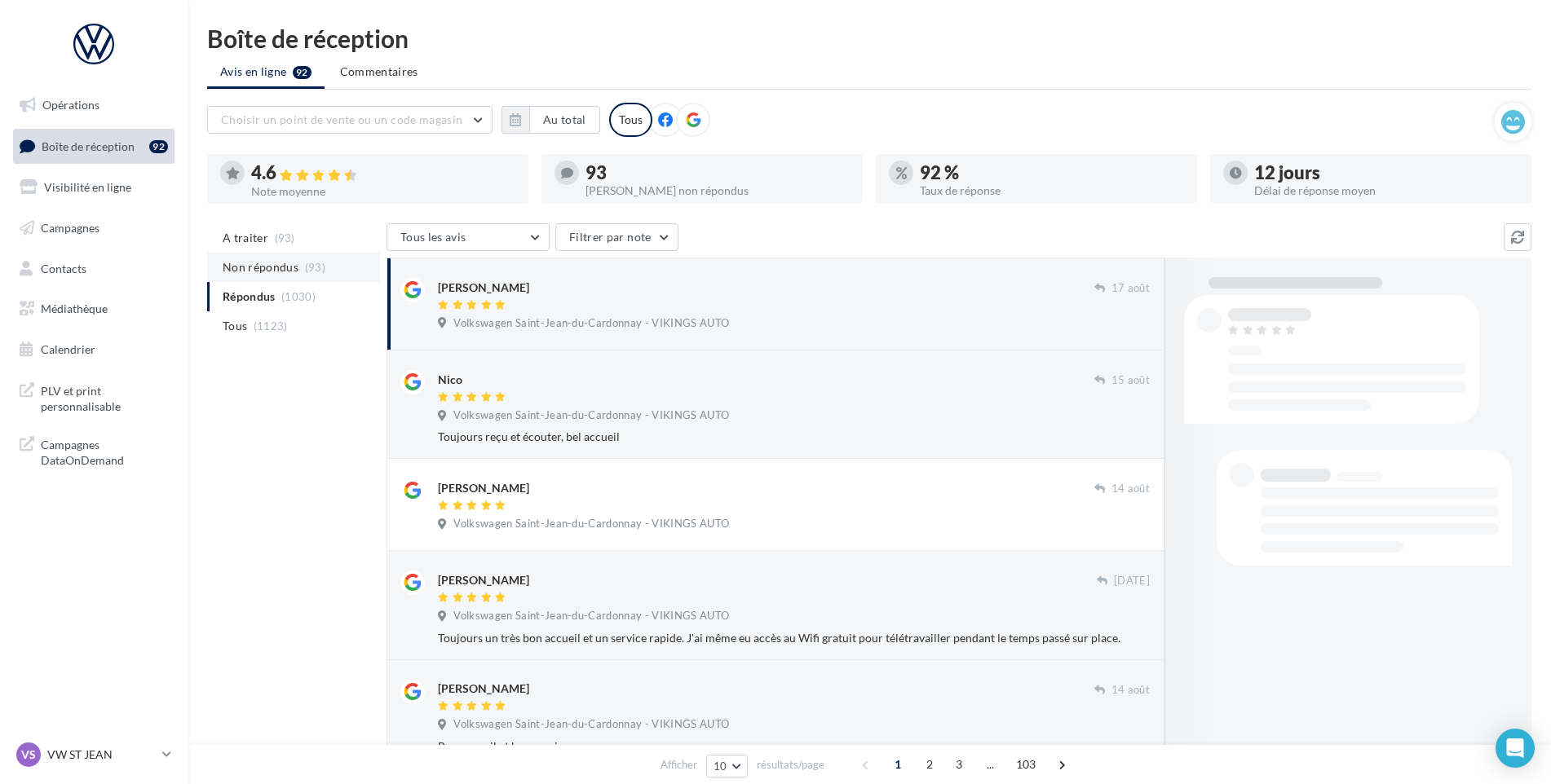
click at [289, 268] on span "Non répondus" at bounding box center [261, 267] width 76 height 16
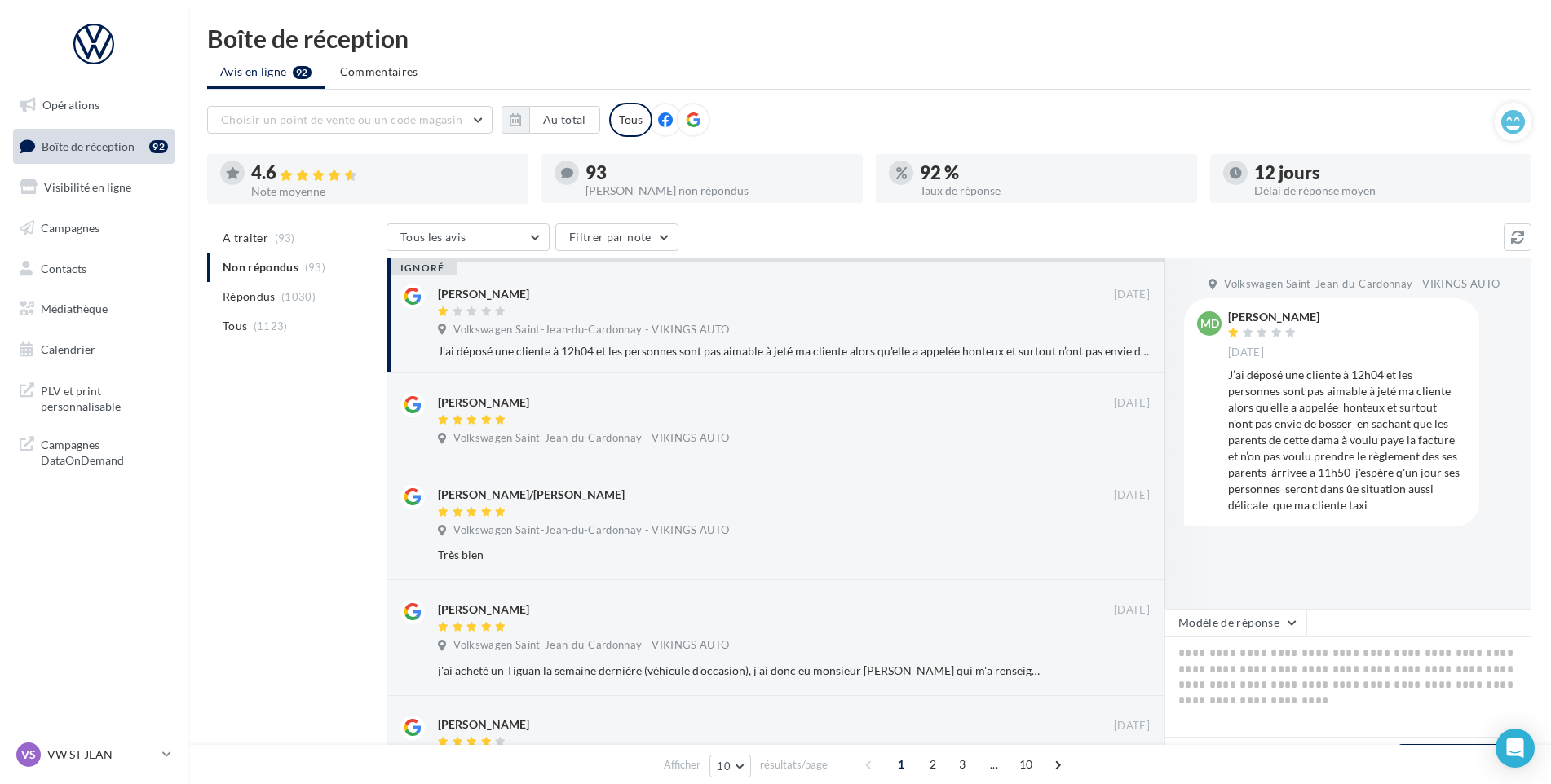
click at [417, 274] on div "ignoré" at bounding box center [422, 268] width 70 height 13
drag, startPoint x: 98, startPoint y: 766, endPoint x: 101, endPoint y: 736, distance: 30.1
click at [97, 766] on div "VS VW ST JEAN vw-stj-vau" at bounding box center [86, 754] width 140 height 24
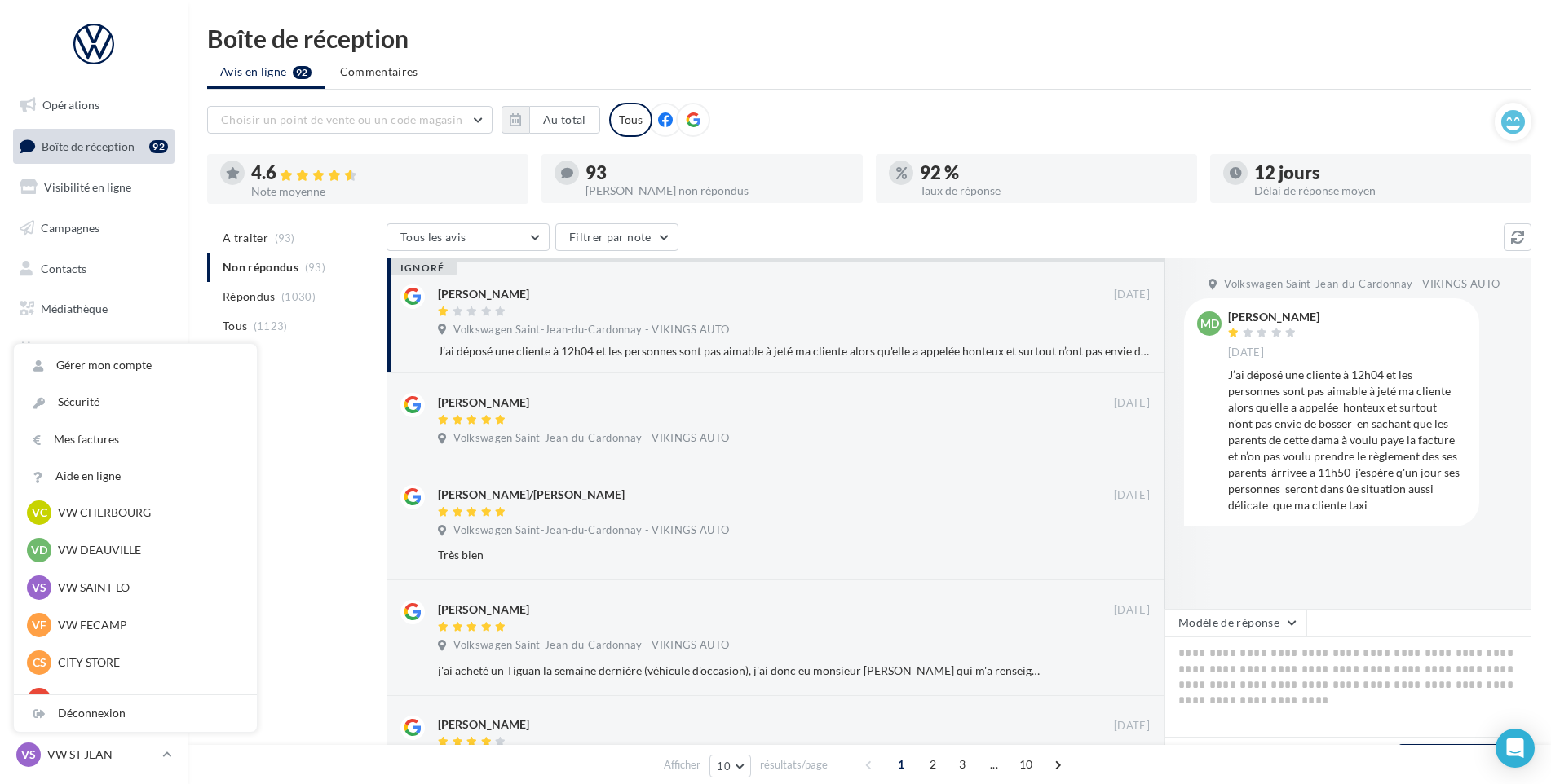
scroll to position [244, 0]
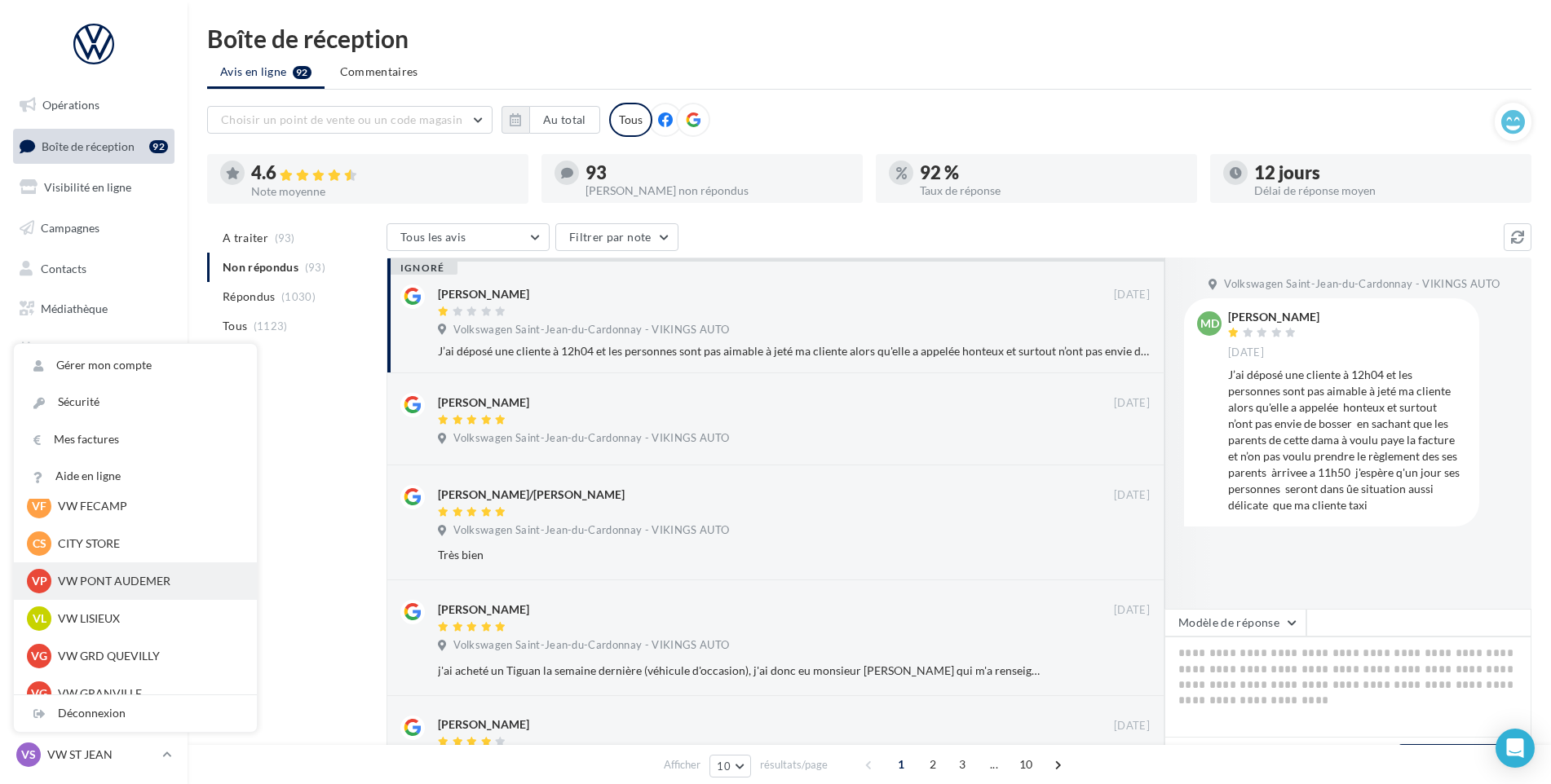
click at [108, 577] on p "VW PONT AUDEMER" at bounding box center [147, 581] width 180 height 16
